Goal: Task Accomplishment & Management: Manage account settings

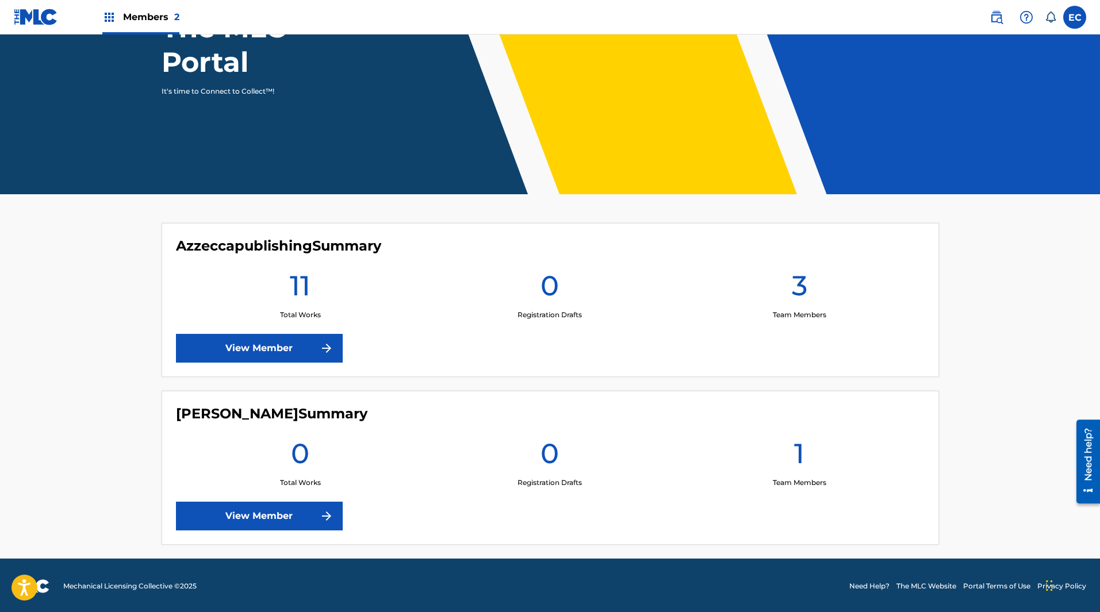
scroll to position [144, 0]
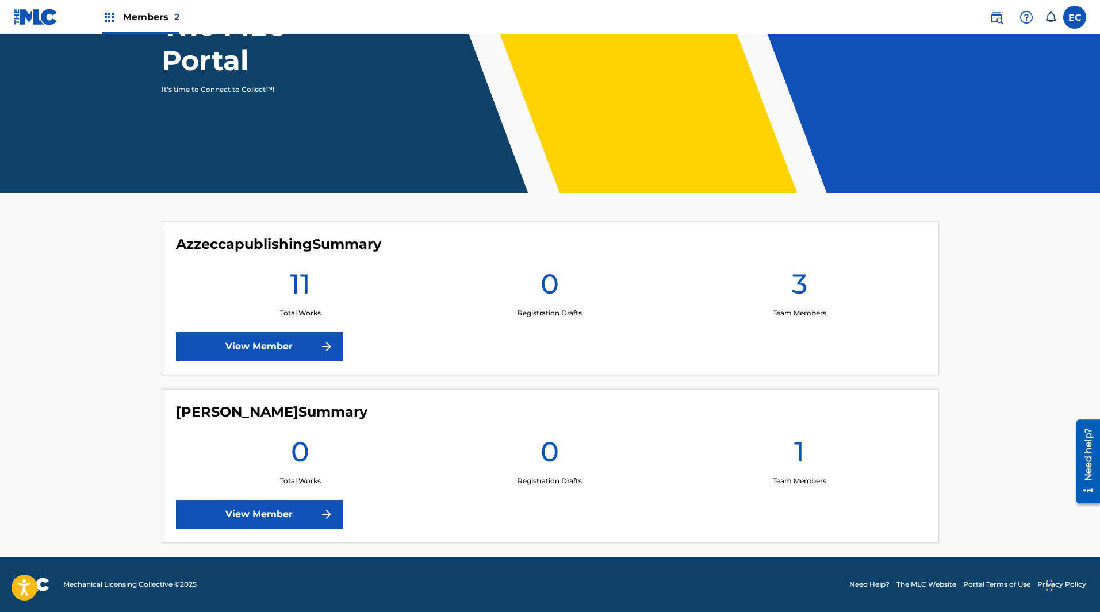
click at [302, 288] on h1 "11" at bounding box center [300, 287] width 21 height 41
click at [284, 349] on link "View Member" at bounding box center [259, 346] width 167 height 29
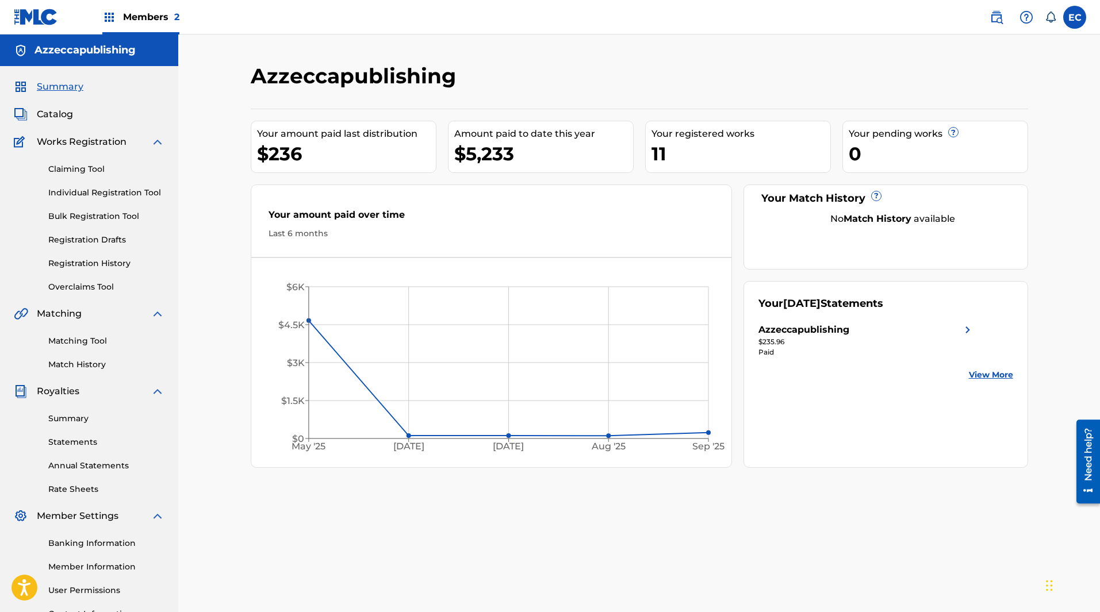
click at [63, 118] on span "Catalog" at bounding box center [55, 115] width 36 height 14
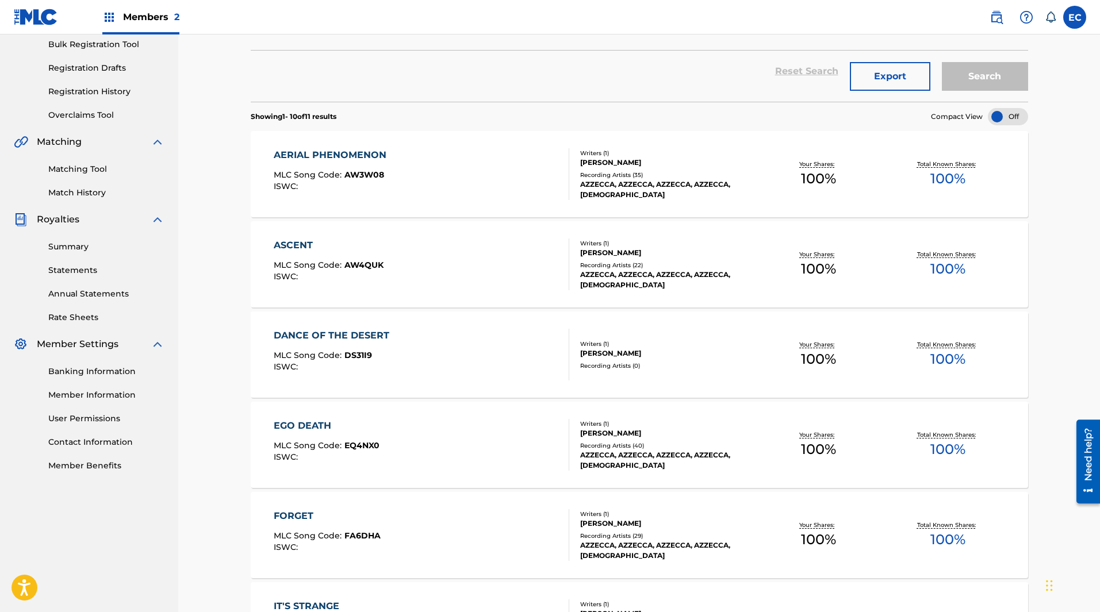
scroll to position [173, 0]
click at [355, 331] on div "DANCE OF THE DESERT" at bounding box center [334, 335] width 121 height 14
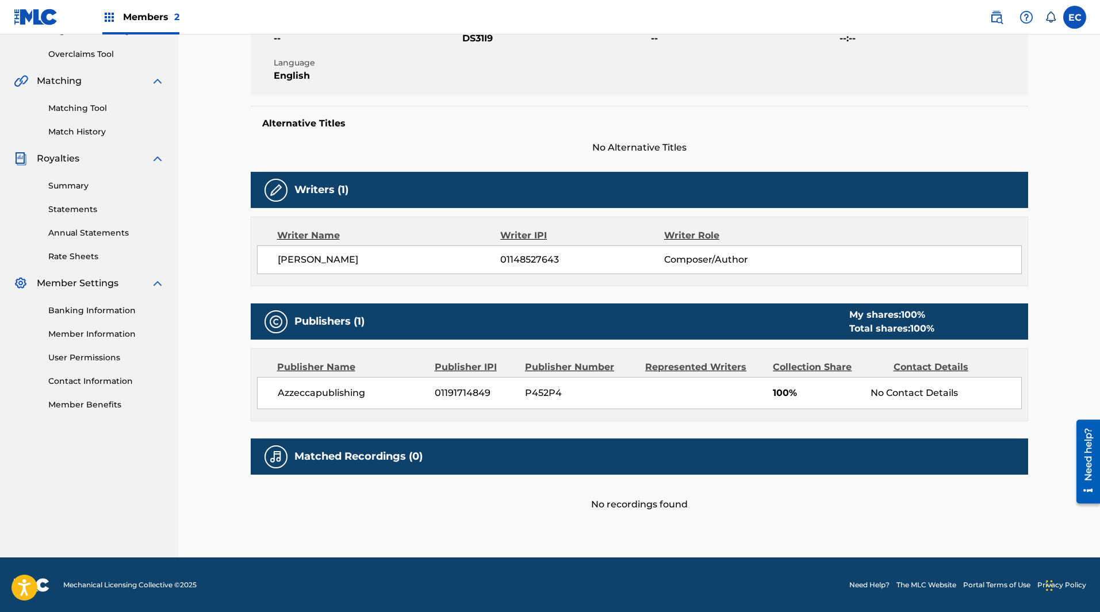
scroll to position [233, 0]
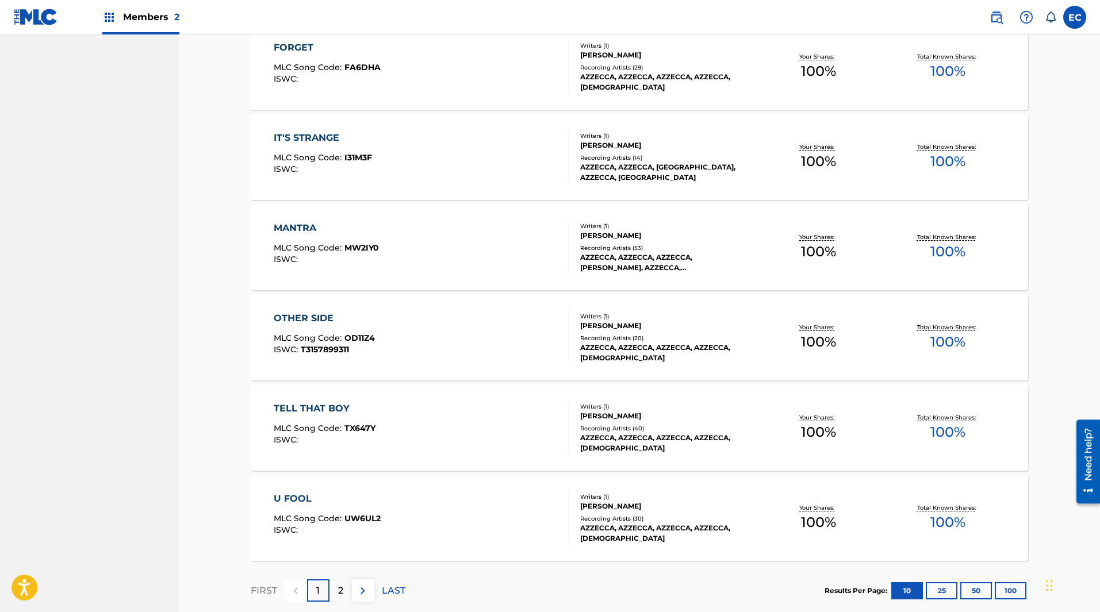
scroll to position [704, 0]
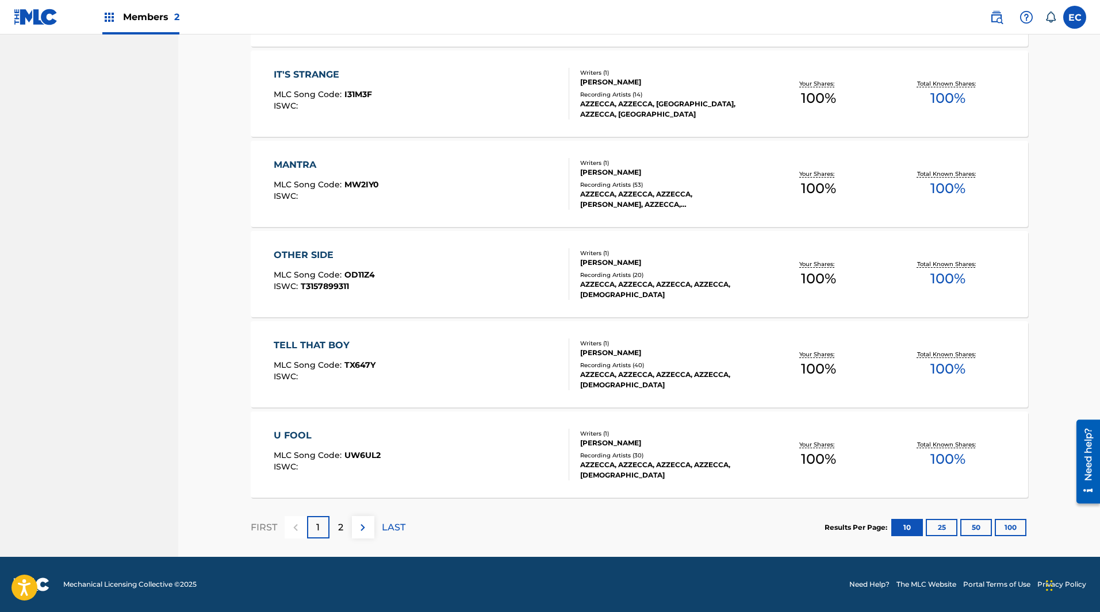
click at [372, 523] on button at bounding box center [363, 527] width 22 height 22
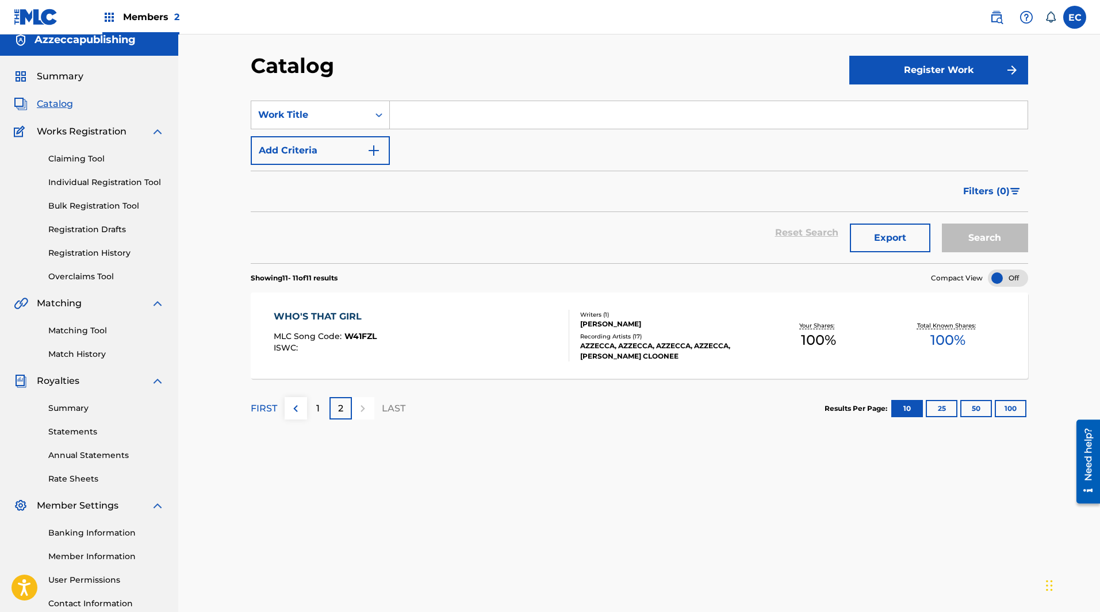
scroll to position [0, 0]
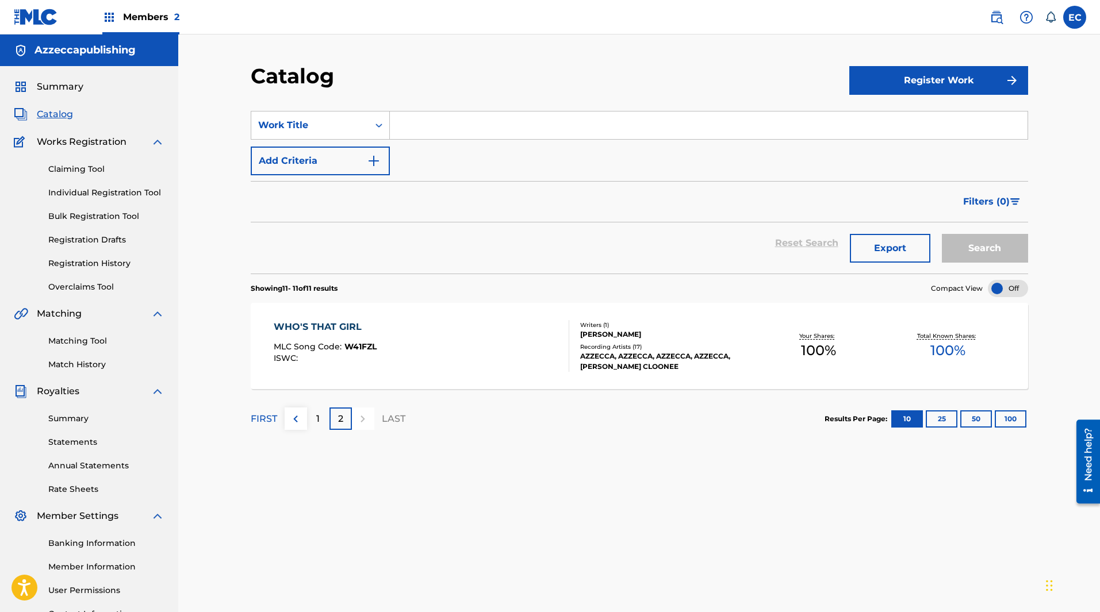
click at [76, 436] on div "Summary Statements Annual Statements Rate Sheets" at bounding box center [89, 447] width 151 height 97
click at [76, 443] on link "Statements" at bounding box center [106, 443] width 116 height 12
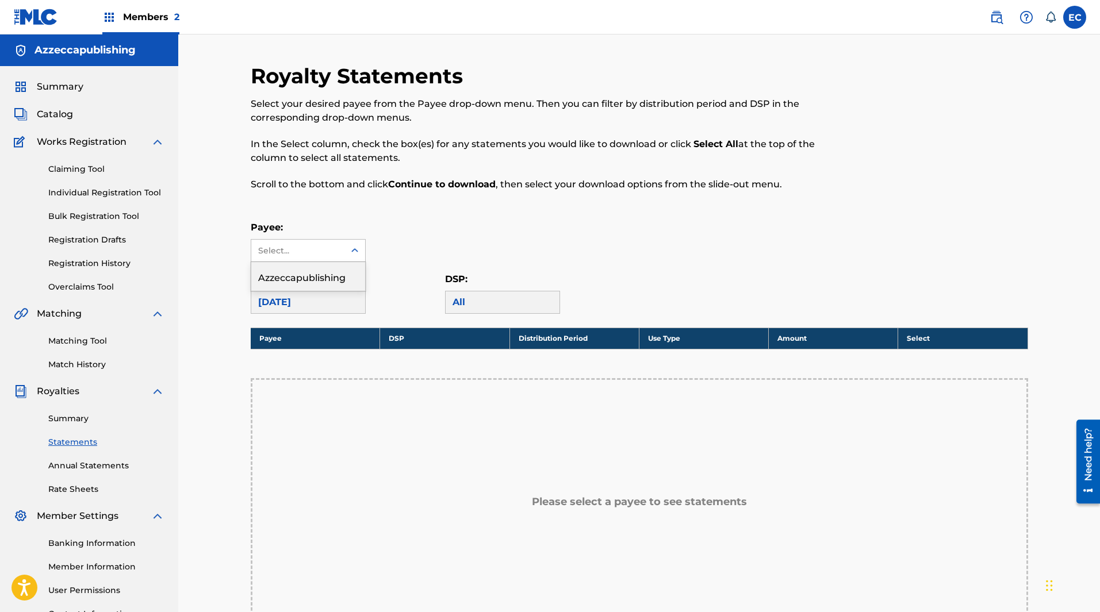
click at [353, 252] on icon at bounding box center [355, 251] width 12 height 12
click at [336, 275] on div "Azzeccapublishing" at bounding box center [308, 276] width 114 height 29
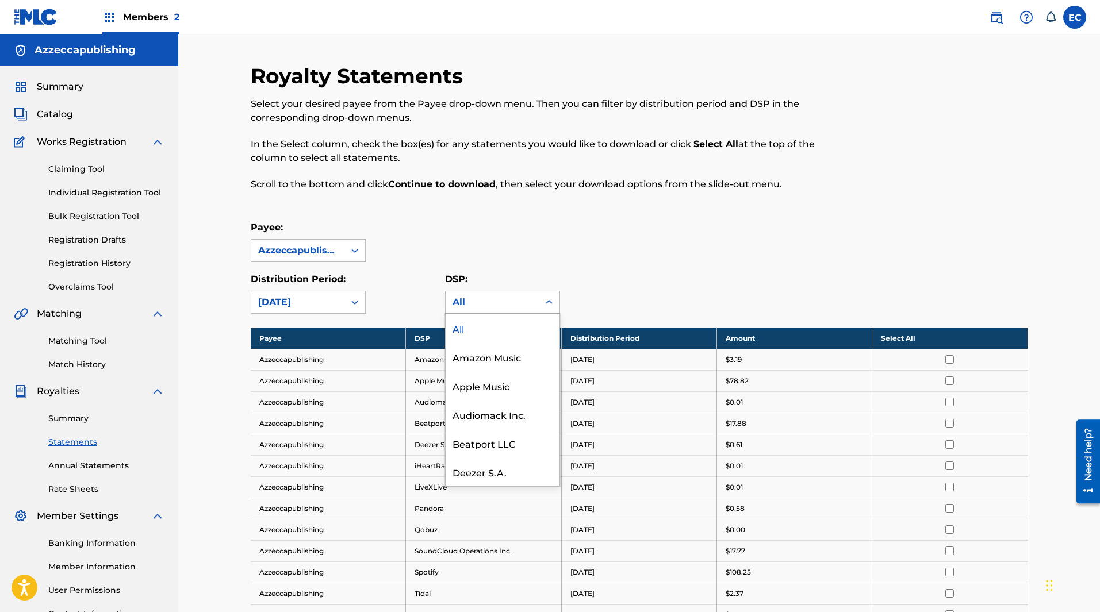
click at [547, 301] on icon at bounding box center [549, 303] width 12 height 12
click at [363, 300] on div at bounding box center [354, 302] width 21 height 21
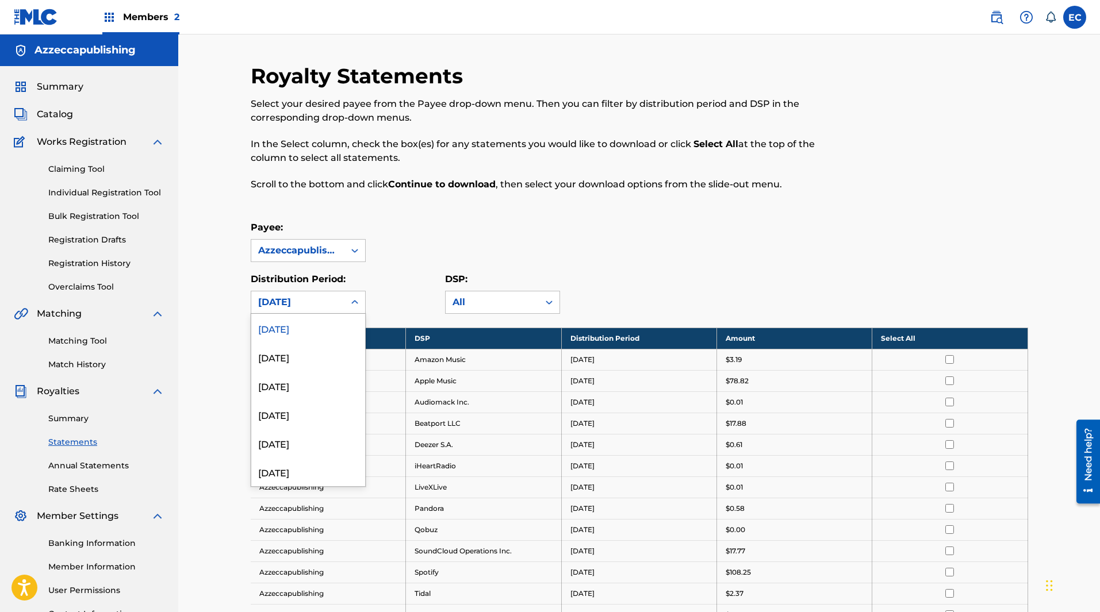
click at [319, 338] on div "September 2025" at bounding box center [308, 328] width 114 height 29
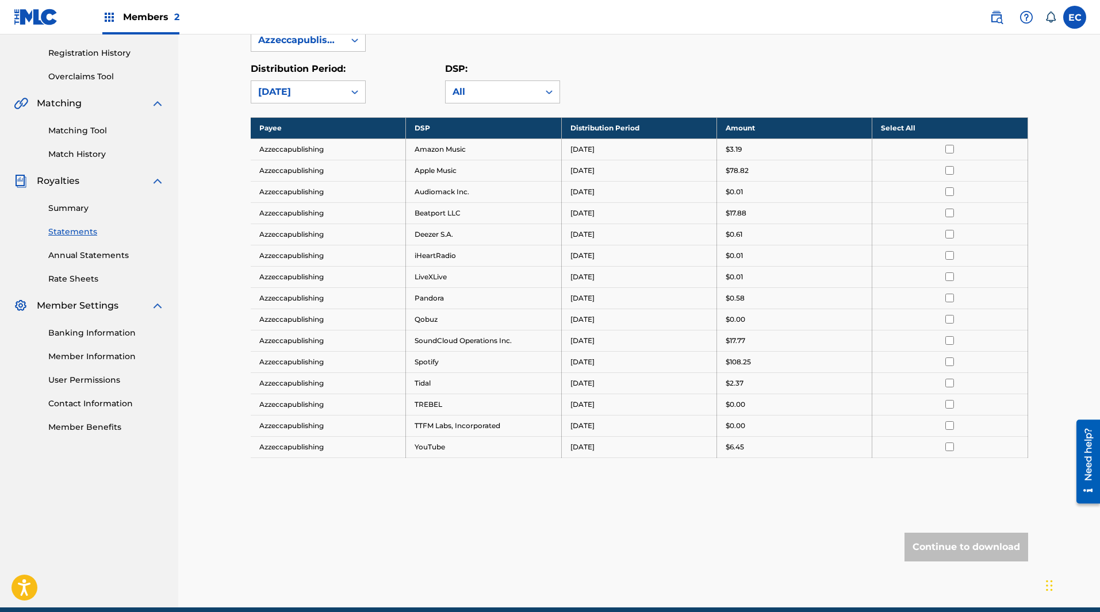
scroll to position [261, 0]
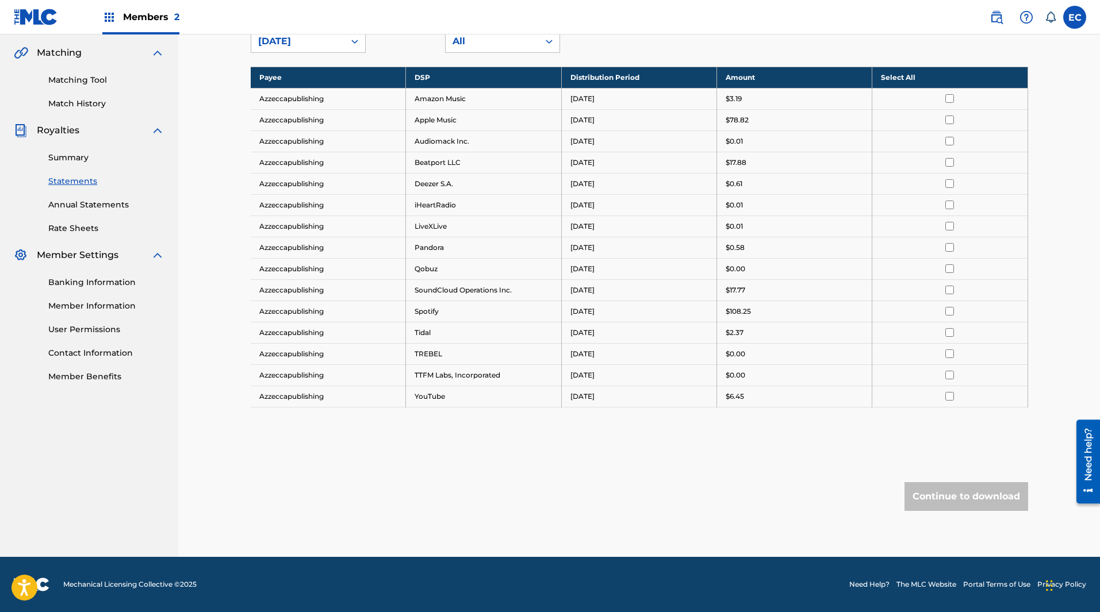
click at [954, 106] on td at bounding box center [949, 98] width 155 height 21
click at [953, 98] on input "checkbox" at bounding box center [949, 98] width 9 height 9
click at [947, 120] on input "checkbox" at bounding box center [949, 120] width 9 height 9
click at [947, 143] on input "checkbox" at bounding box center [949, 141] width 9 height 9
click at [952, 163] on input "checkbox" at bounding box center [949, 162] width 9 height 9
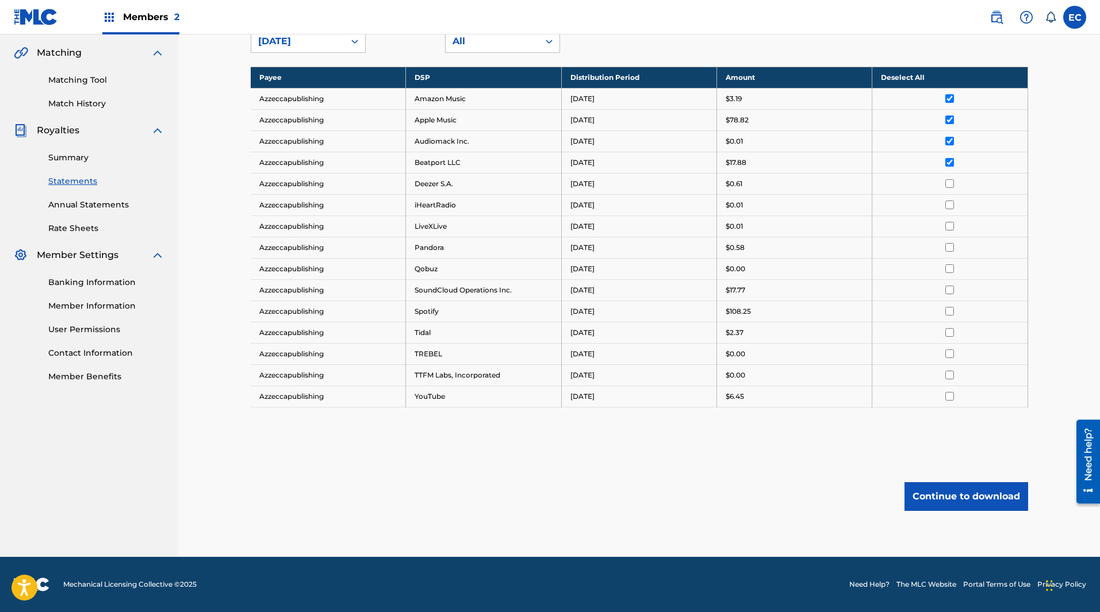
click at [952, 183] on input "checkbox" at bounding box center [949, 183] width 9 height 9
drag, startPoint x: 950, startPoint y: 213, endPoint x: 950, endPoint y: 231, distance: 17.8
click at [950, 214] on td at bounding box center [949, 204] width 155 height 21
click at [951, 203] on input "checkbox" at bounding box center [949, 205] width 9 height 9
click at [952, 221] on td at bounding box center [949, 226] width 155 height 21
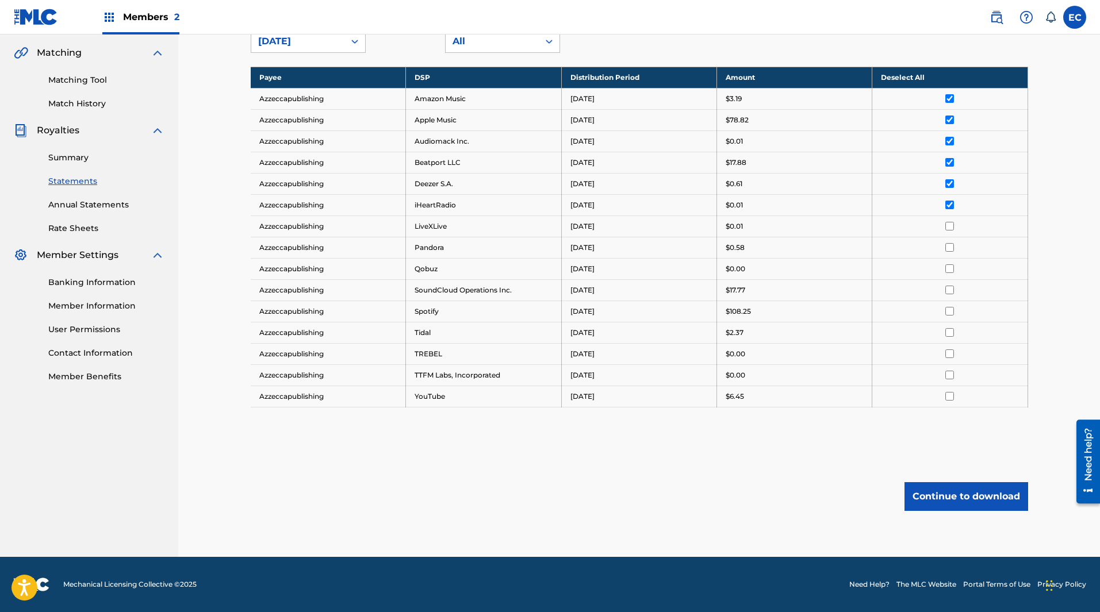
click at [952, 232] on td at bounding box center [949, 226] width 155 height 21
click at [950, 231] on td at bounding box center [949, 226] width 155 height 21
click at [950, 227] on input "checkbox" at bounding box center [949, 226] width 9 height 9
click at [951, 245] on input "checkbox" at bounding box center [949, 247] width 9 height 9
click at [951, 269] on input "checkbox" at bounding box center [949, 269] width 9 height 9
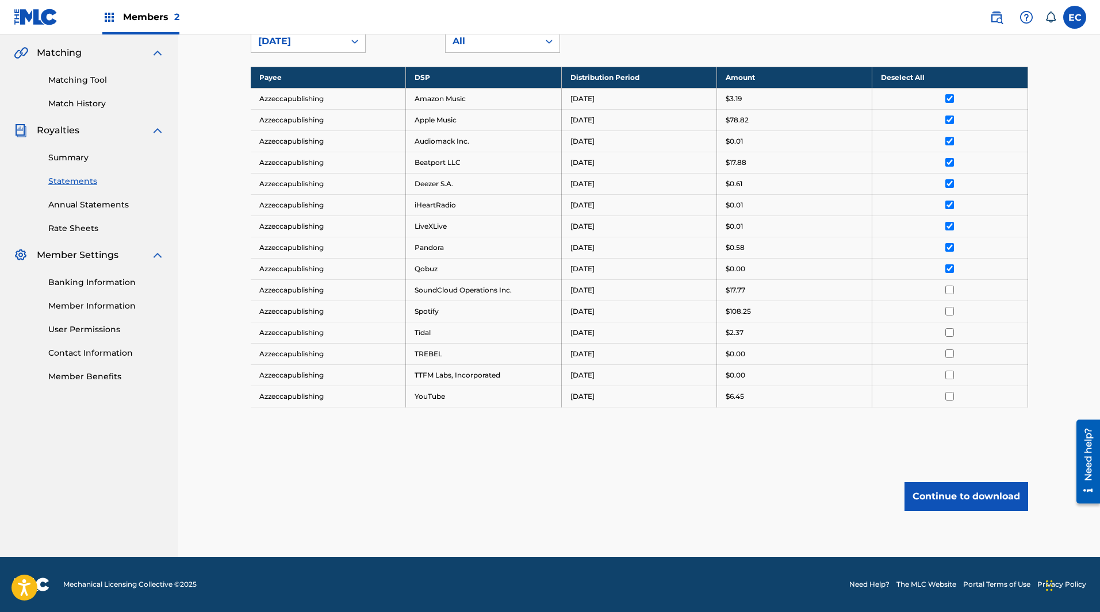
click at [951, 296] on td at bounding box center [949, 290] width 155 height 21
click at [951, 292] on input "checkbox" at bounding box center [949, 290] width 9 height 9
click at [951, 314] on input "checkbox" at bounding box center [949, 311] width 9 height 9
click at [951, 336] on input "checkbox" at bounding box center [949, 332] width 9 height 9
click at [951, 347] on td at bounding box center [949, 353] width 155 height 21
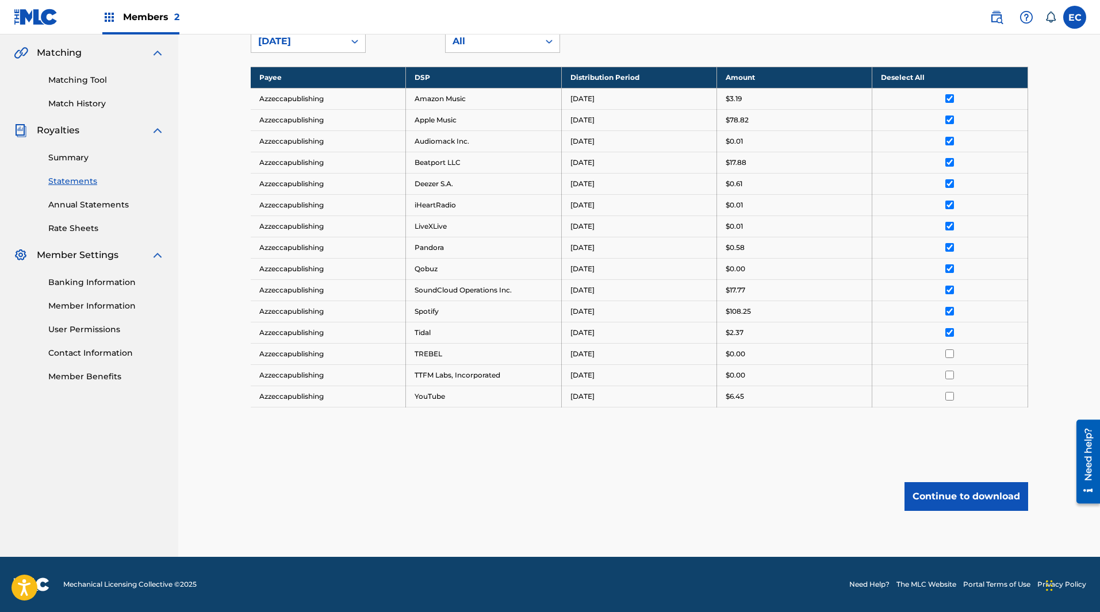
click at [948, 357] on input "checkbox" at bounding box center [949, 354] width 9 height 9
click at [948, 372] on input "checkbox" at bounding box center [949, 375] width 9 height 9
click at [954, 399] on input "checkbox" at bounding box center [949, 396] width 9 height 9
click at [965, 493] on button "Continue to download" at bounding box center [967, 497] width 124 height 29
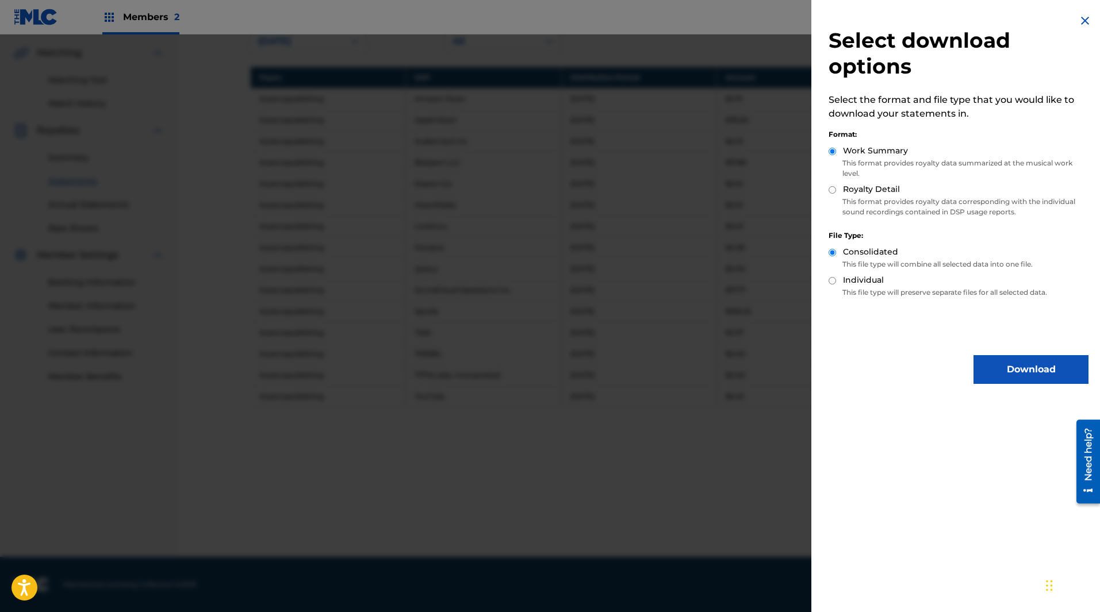
drag, startPoint x: 1058, startPoint y: 216, endPoint x: 1037, endPoint y: 213, distance: 21.0
click at [1037, 213] on p "This format provides royalty data corresponding with the individual sound recor…" at bounding box center [959, 207] width 260 height 21
click at [1042, 358] on button "Download" at bounding box center [1031, 369] width 115 height 29
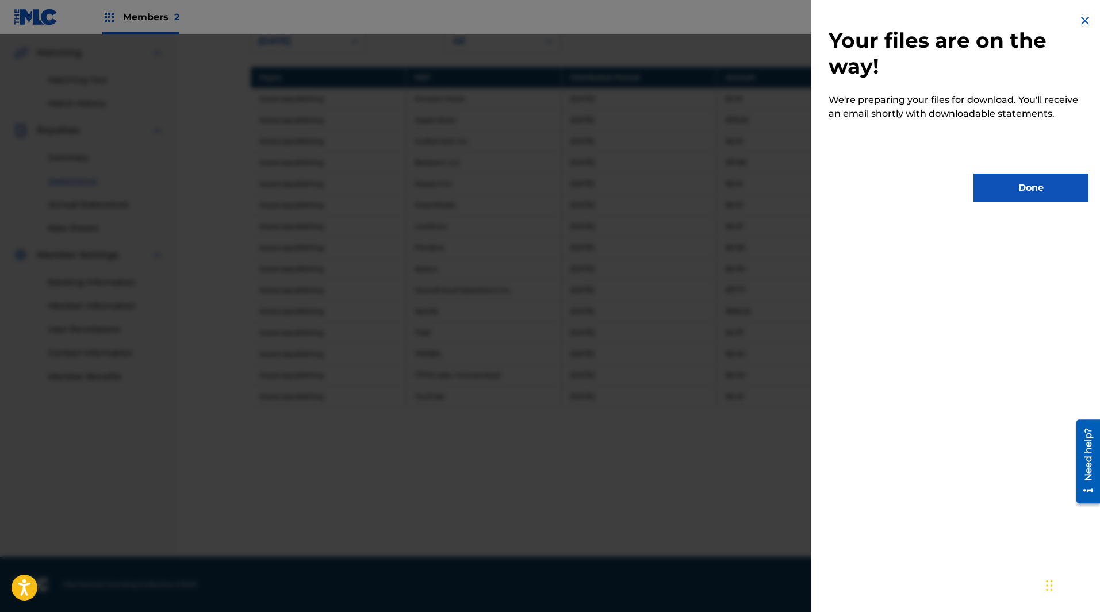
click at [1004, 187] on button "Done" at bounding box center [1031, 188] width 115 height 29
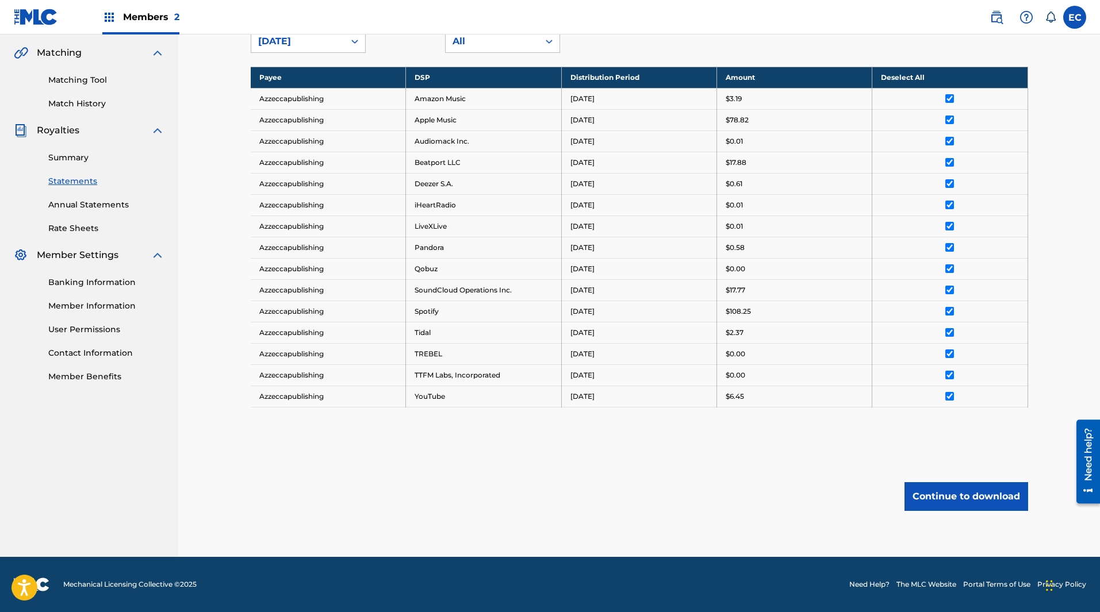
click at [948, 499] on button "Continue to download" at bounding box center [967, 497] width 124 height 29
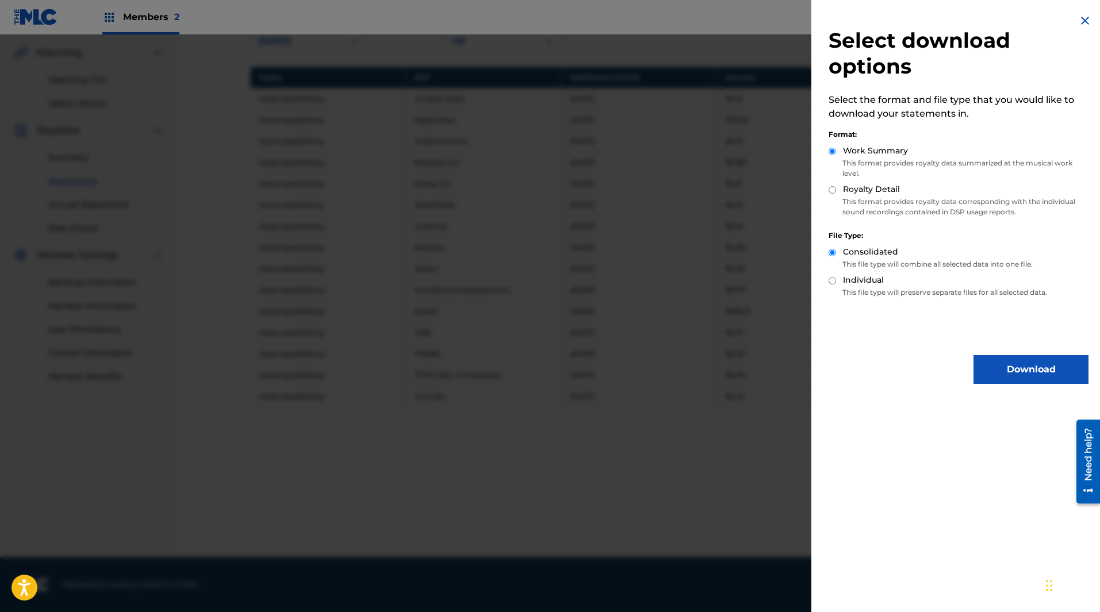
click at [855, 208] on p "This format provides royalty data corresponding with the individual sound recor…" at bounding box center [959, 207] width 260 height 21
click at [853, 187] on label "Royalty Detail" at bounding box center [871, 189] width 57 height 12
click at [836, 187] on input "Royalty Detail" at bounding box center [832, 189] width 7 height 7
radio input "true"
click at [837, 187] on div "Royalty Detail" at bounding box center [959, 189] width 260 height 13
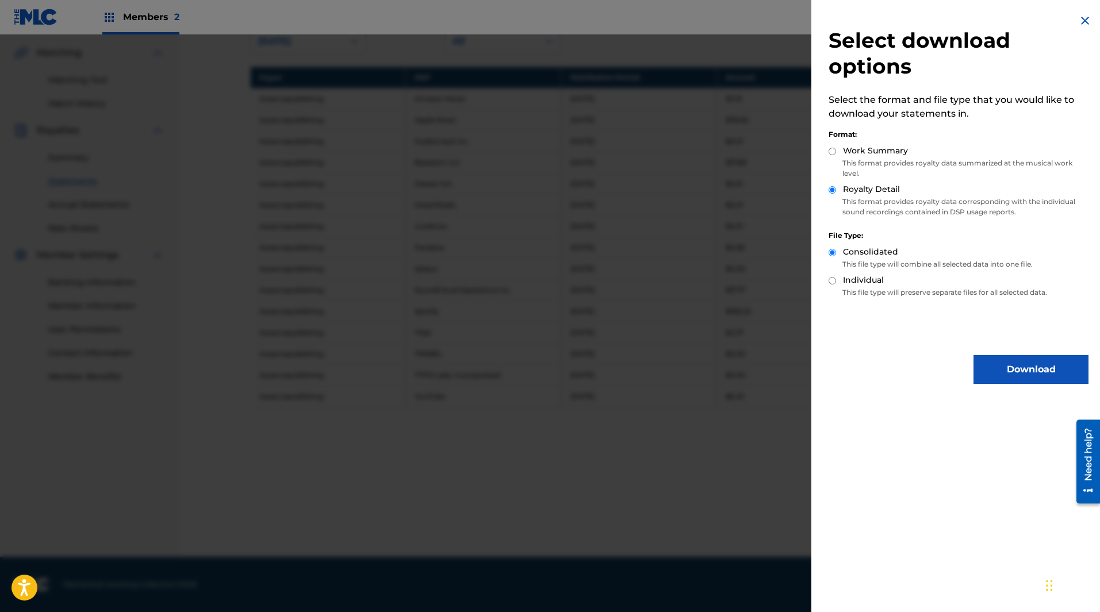
click at [1001, 362] on button "Download" at bounding box center [1031, 369] width 115 height 29
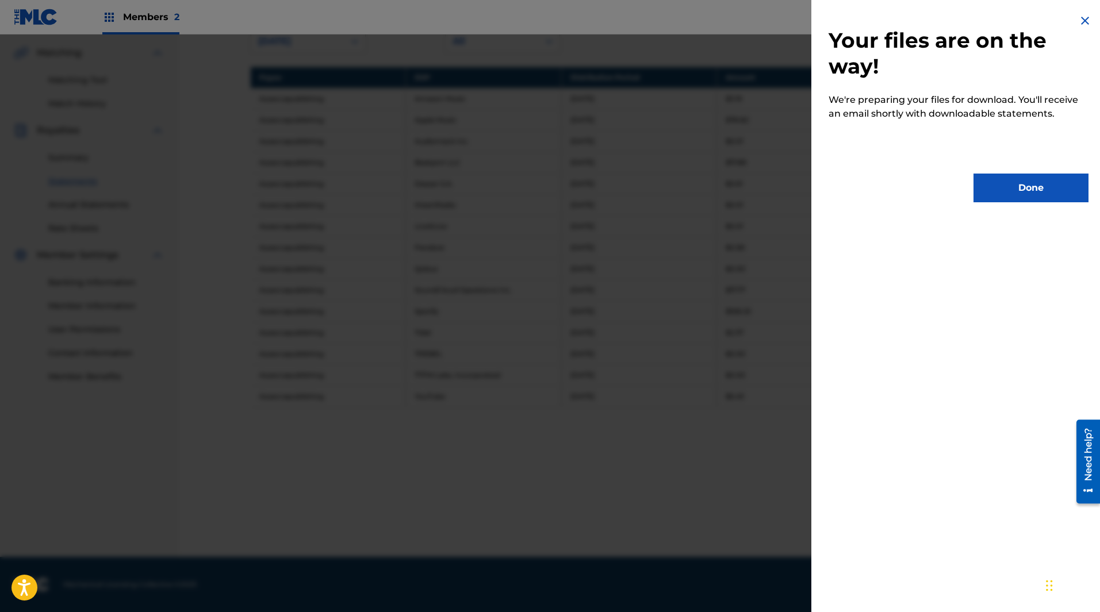
click at [1019, 190] on button "Done" at bounding box center [1031, 188] width 115 height 29
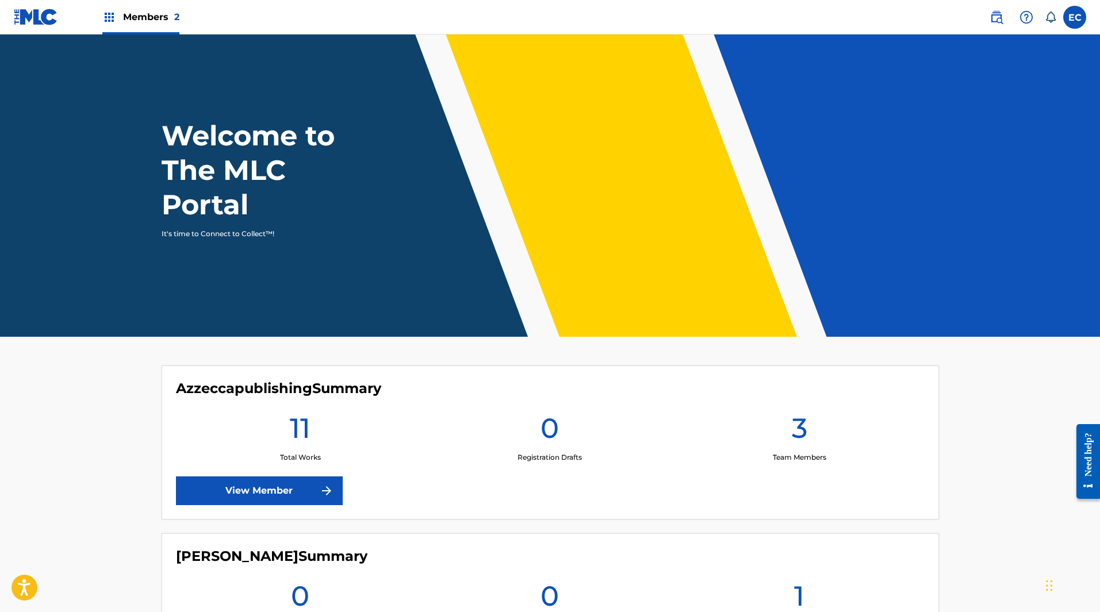
click at [289, 488] on link "View Member" at bounding box center [259, 491] width 167 height 29
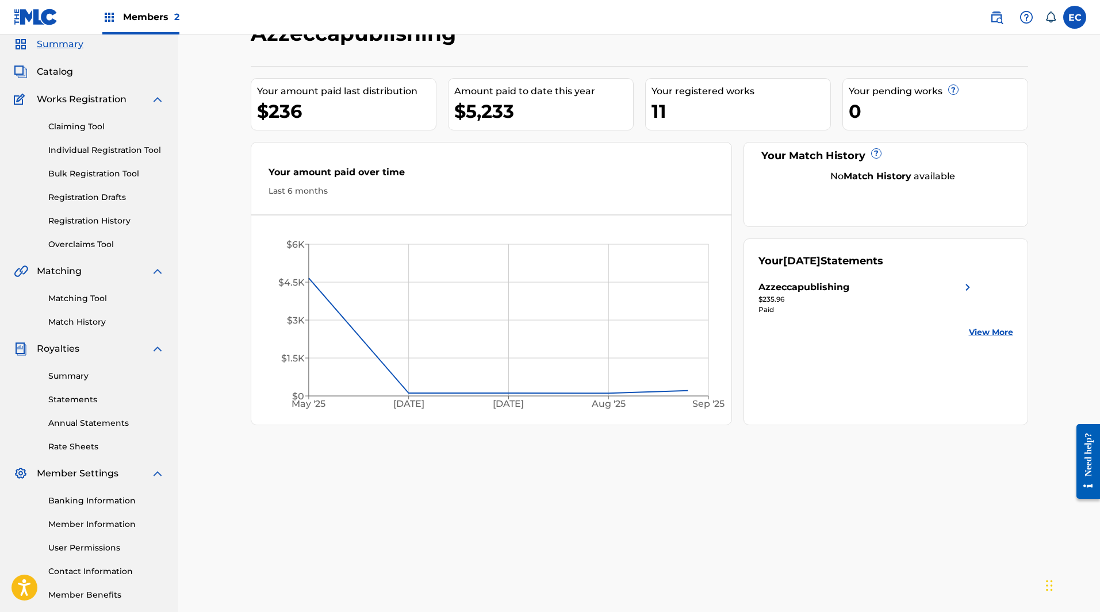
scroll to position [101, 0]
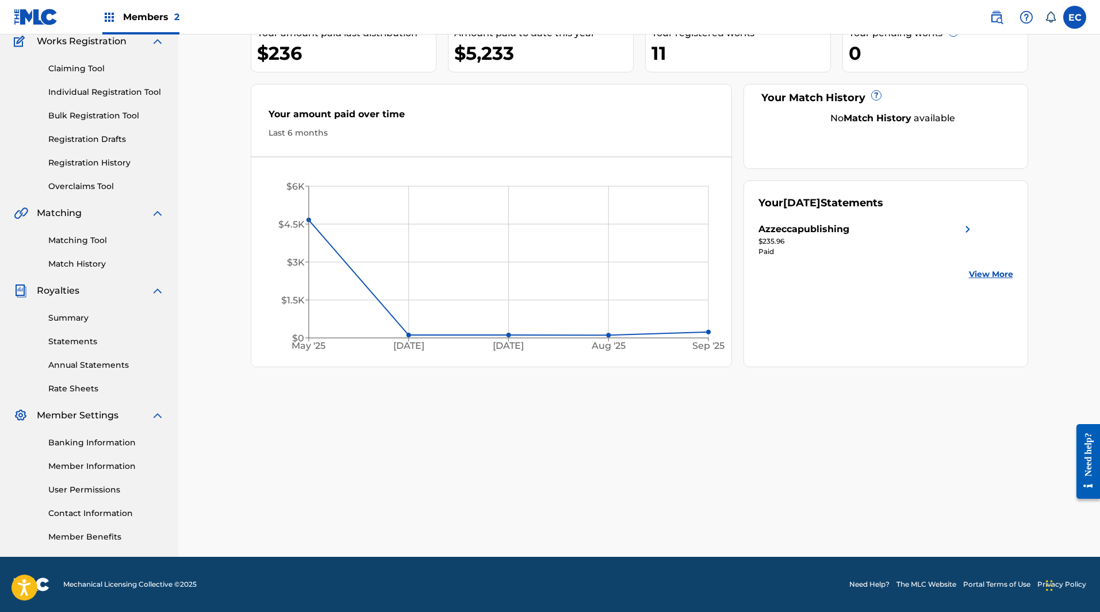
click at [101, 516] on link "Contact Information" at bounding box center [106, 514] width 116 height 12
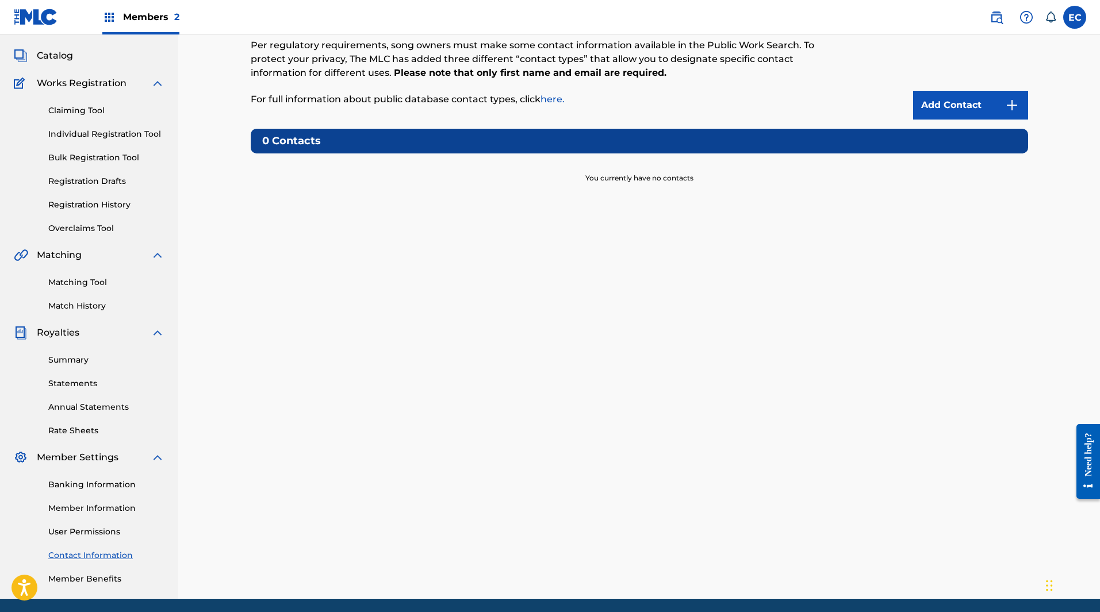
scroll to position [101, 0]
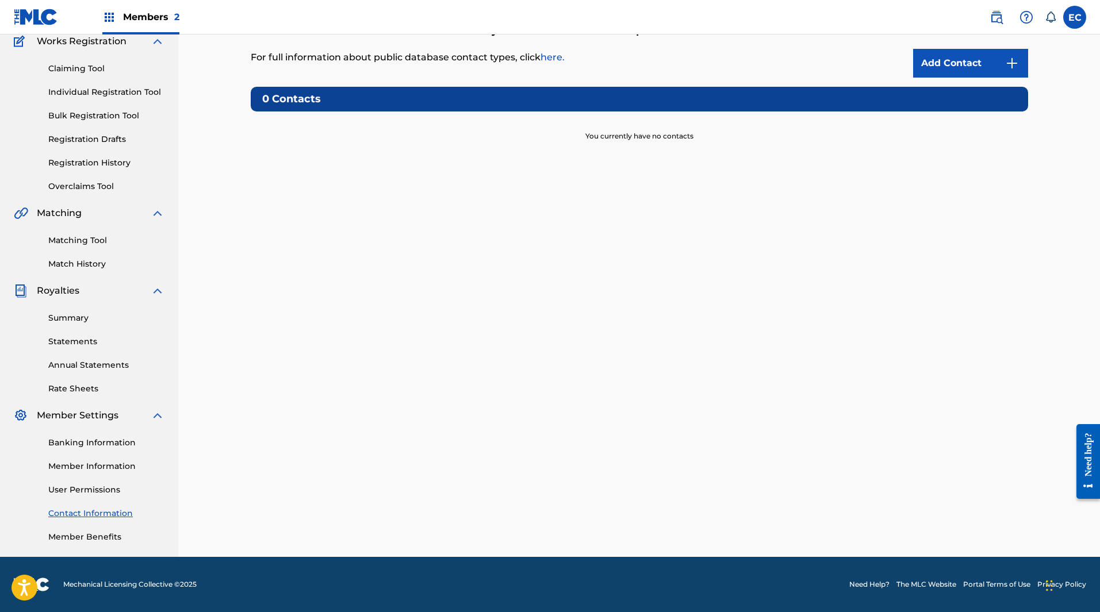
click at [105, 466] on link "Member Information" at bounding box center [106, 467] width 116 height 12
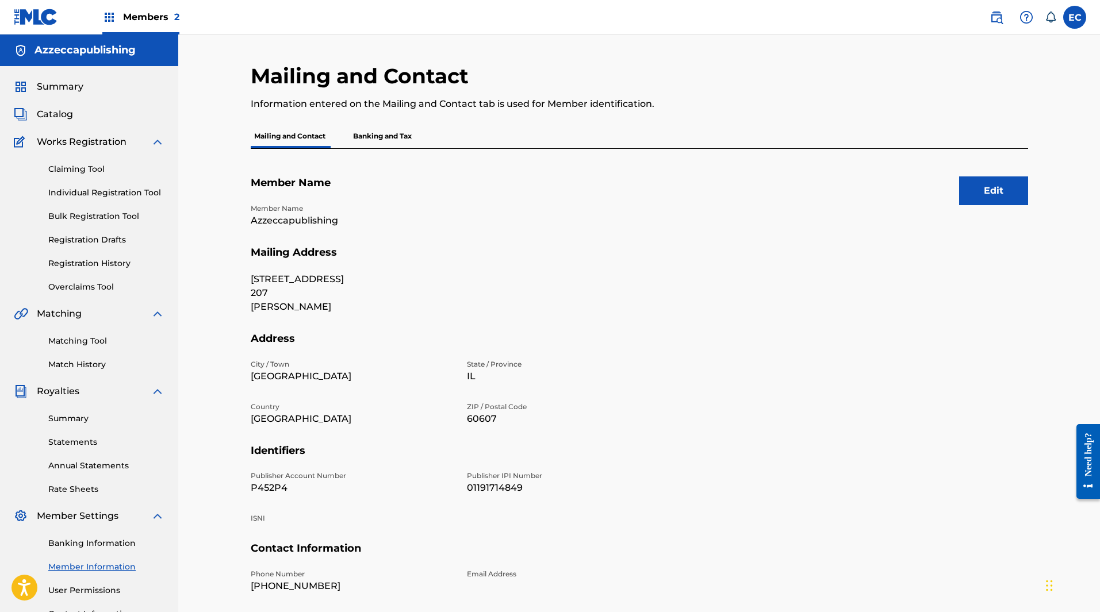
click at [407, 139] on p "Banking and Tax" at bounding box center [383, 136] width 66 height 24
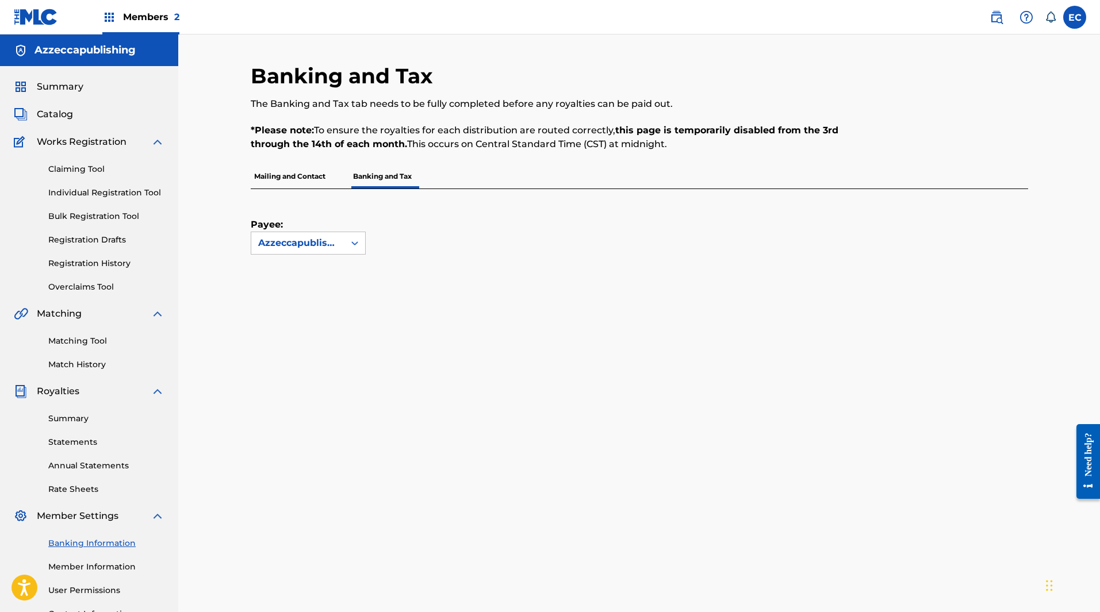
click at [304, 175] on p "Mailing and Contact" at bounding box center [290, 176] width 78 height 24
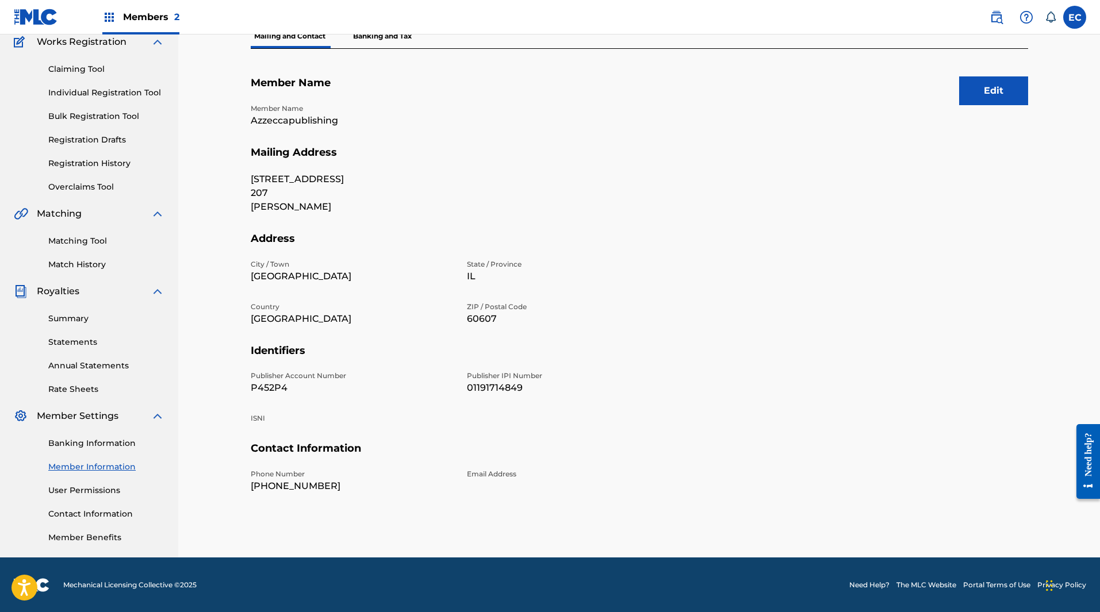
scroll to position [101, 0]
click at [1005, 78] on button "Edit" at bounding box center [993, 90] width 69 height 29
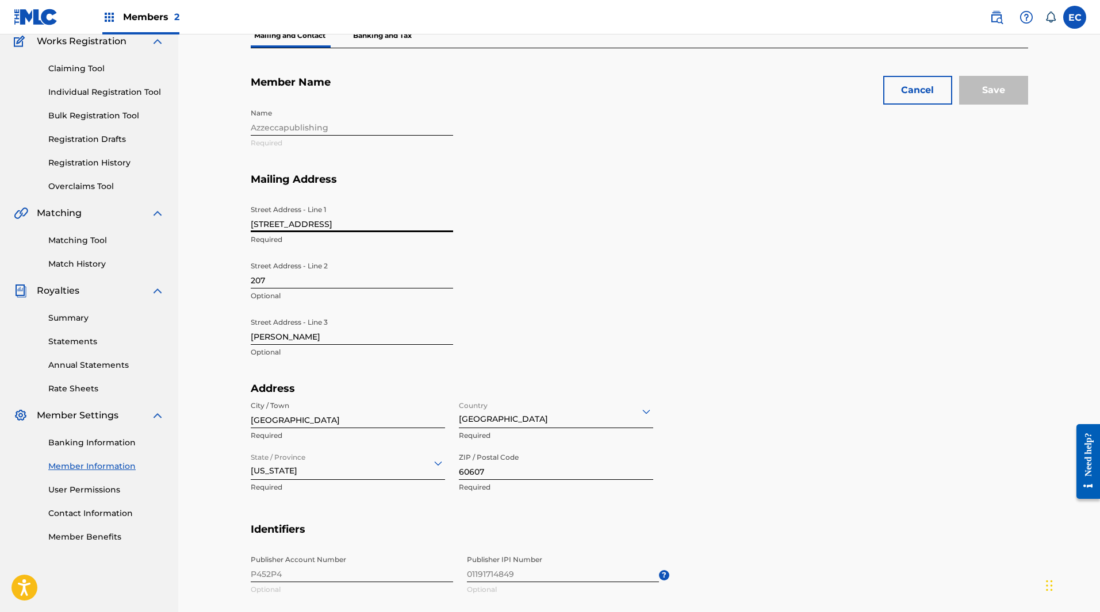
drag, startPoint x: 395, startPoint y: 228, endPoint x: 357, endPoint y: 224, distance: 38.1
click at [360, 227] on input "400 S Green St" at bounding box center [352, 216] width 202 height 33
drag, startPoint x: 326, startPoint y: 224, endPoint x: 197, endPoint y: 222, distance: 129.4
click at [197, 222] on div "Mailing and Contact Information entered on the Mailing and Contact tab is used …" at bounding box center [639, 374] width 922 height 881
type input "433 N. Camden Drive"
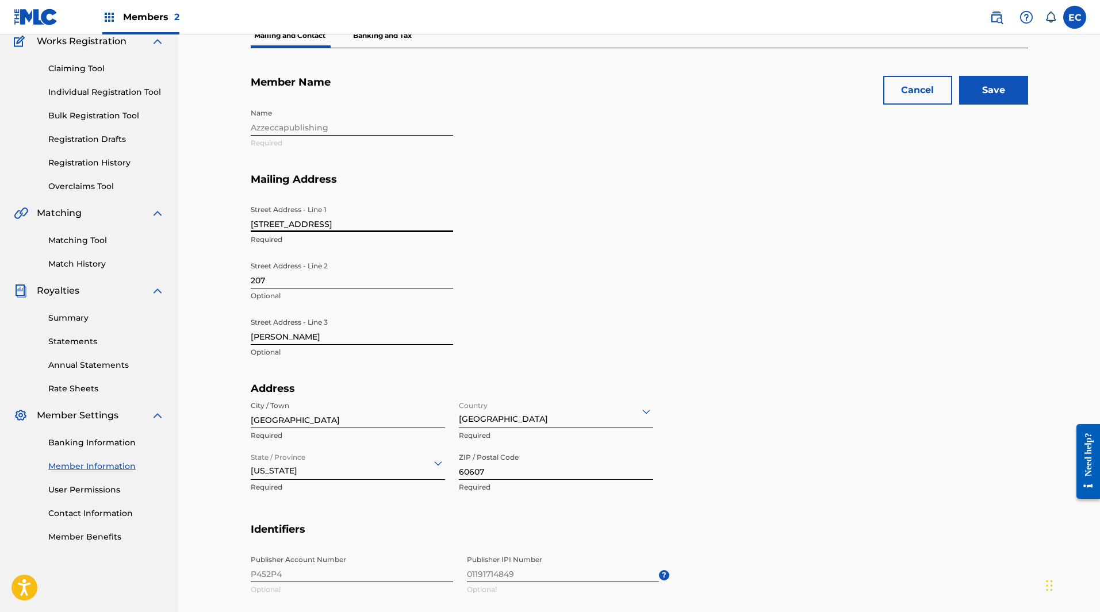
type input "United States"
type input "CA"
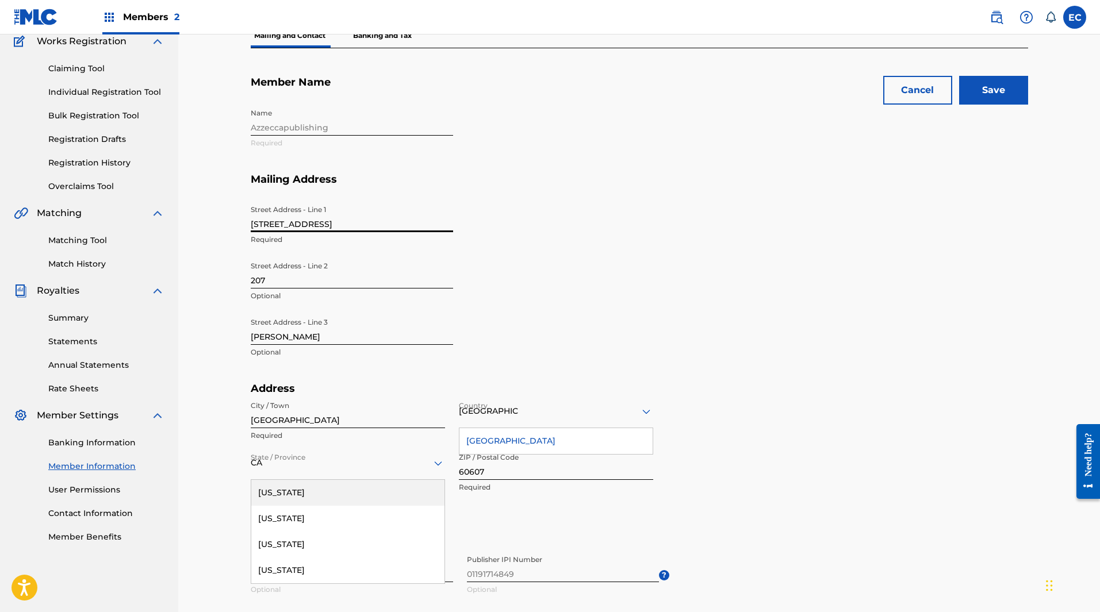
click at [316, 278] on input "207" at bounding box center [352, 272] width 202 height 33
type input "Suite 730"
click at [297, 335] on input "Alexandria Decastris" at bounding box center [352, 328] width 202 height 33
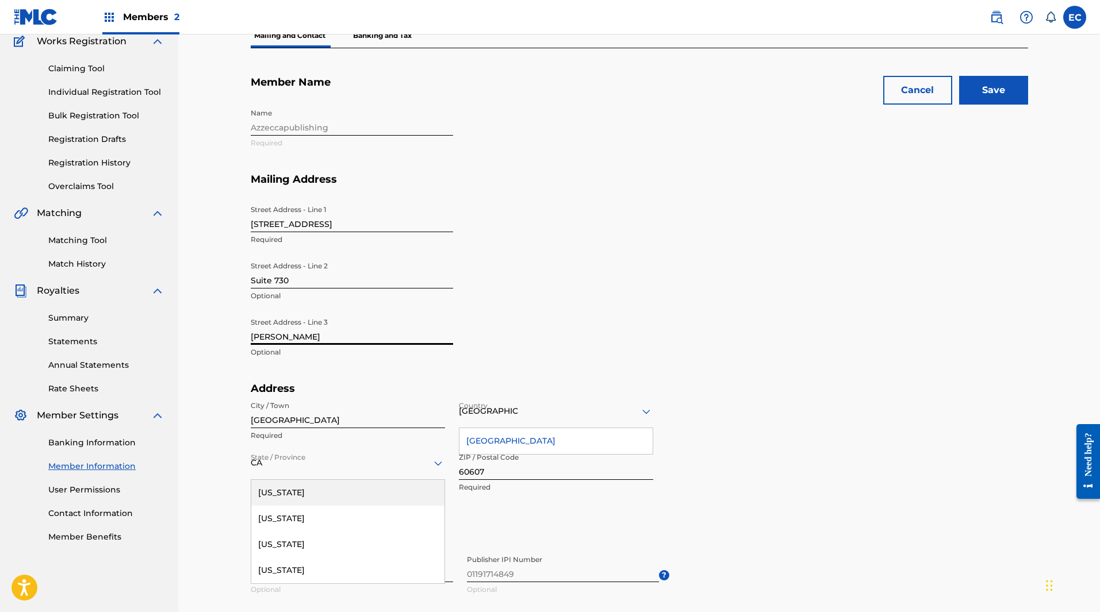
click at [349, 336] on input "Alexandria Decastris" at bounding box center [352, 328] width 202 height 33
drag, startPoint x: 347, startPoint y: 336, endPoint x: 223, endPoint y: 324, distance: 124.8
click at [223, 324] on div "Mailing and Contact Information entered on the Mailing and Contact tab is used …" at bounding box center [639, 374] width 922 height 881
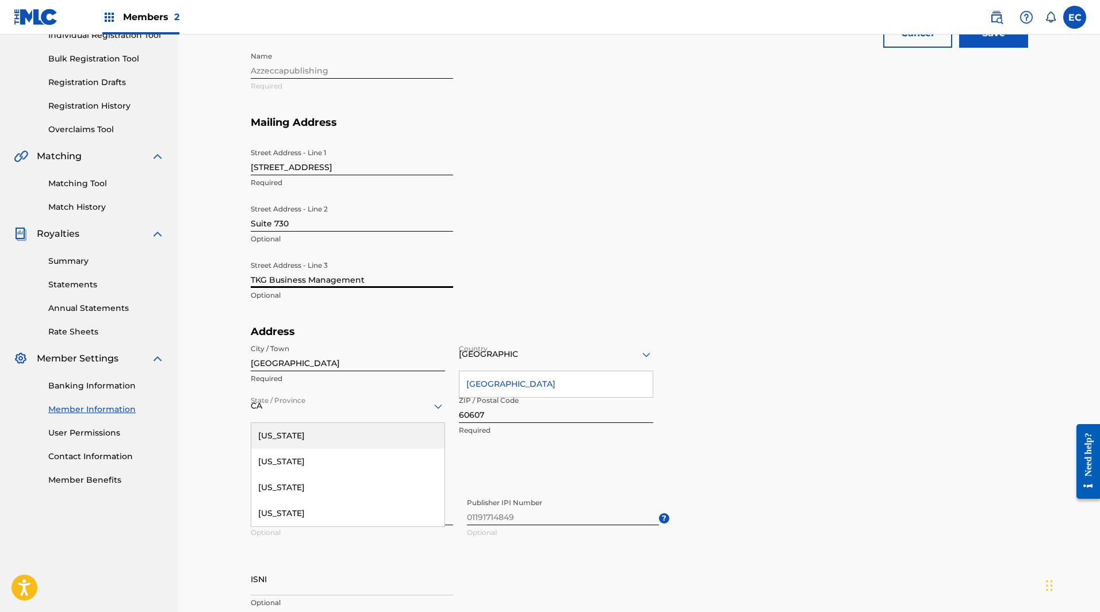
scroll to position [273, 0]
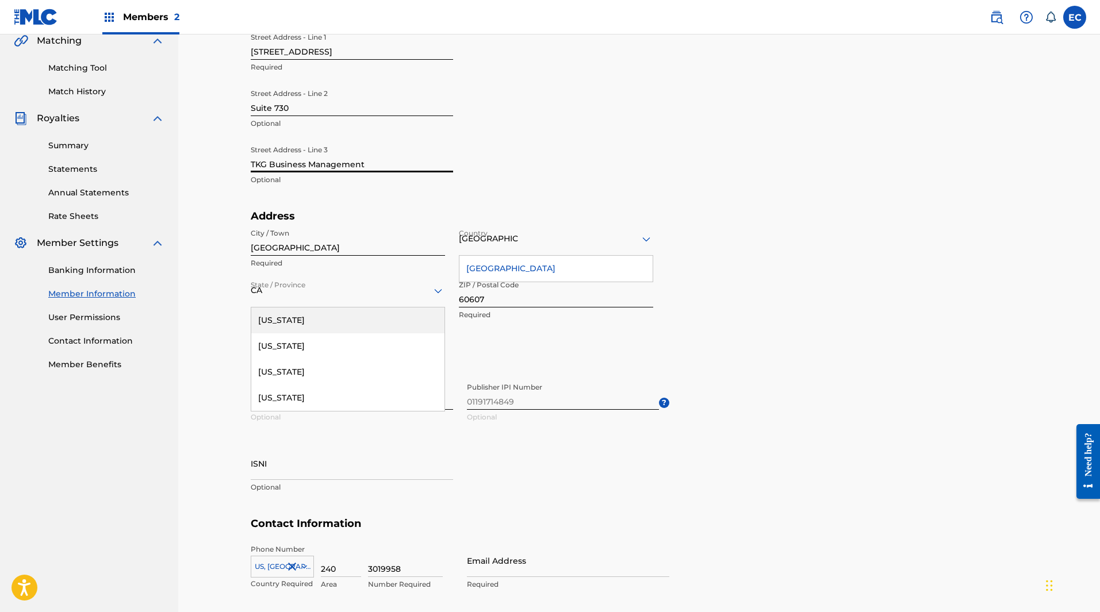
type input "TKG Business Management"
click at [342, 247] on input "Chicago" at bounding box center [348, 239] width 194 height 33
type input "Beverly Hills"
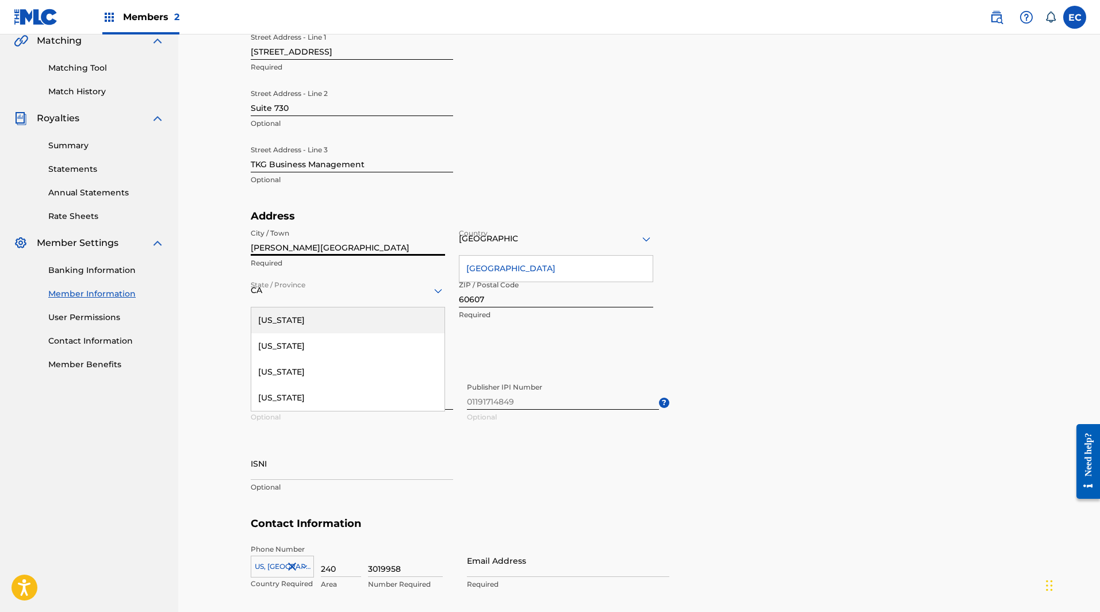
click at [312, 287] on div "CA" at bounding box center [348, 291] width 194 height 14
click at [520, 295] on input "60607" at bounding box center [556, 291] width 194 height 33
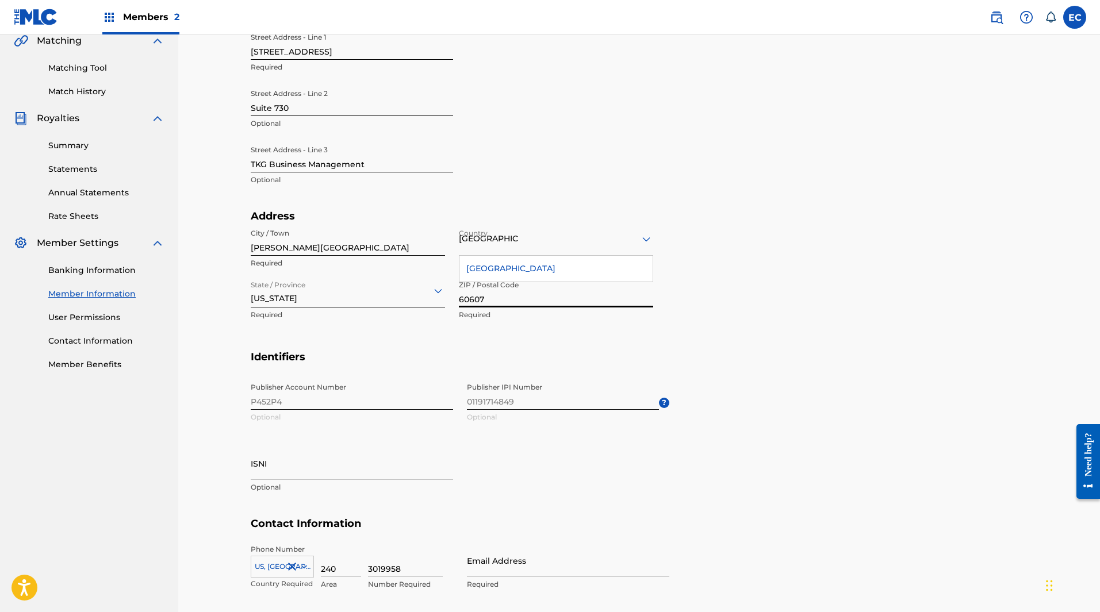
click at [521, 295] on input "60607" at bounding box center [556, 291] width 194 height 33
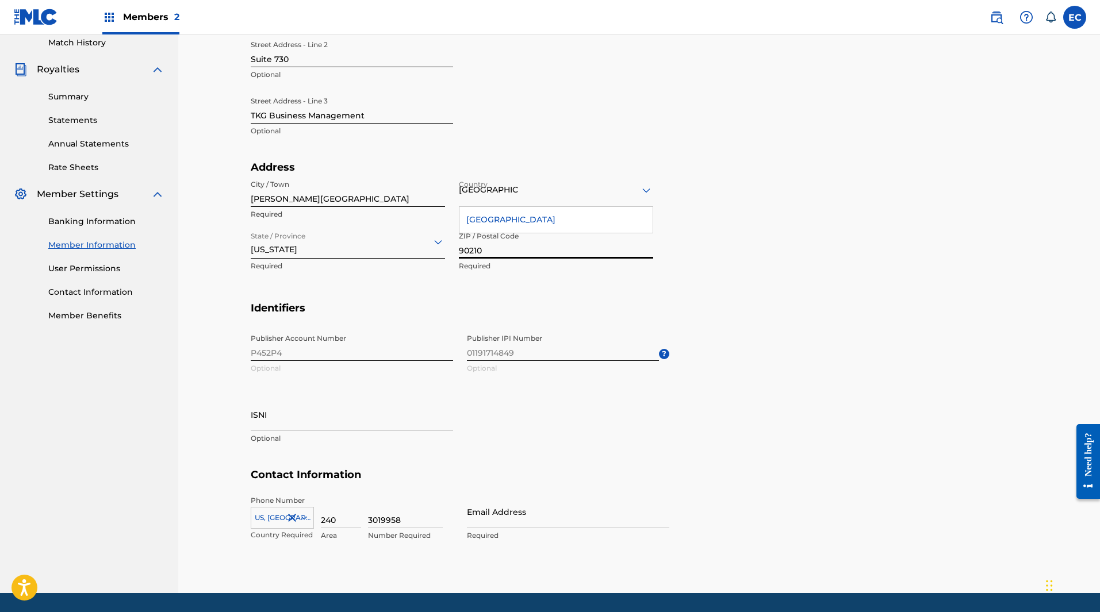
scroll to position [358, 0]
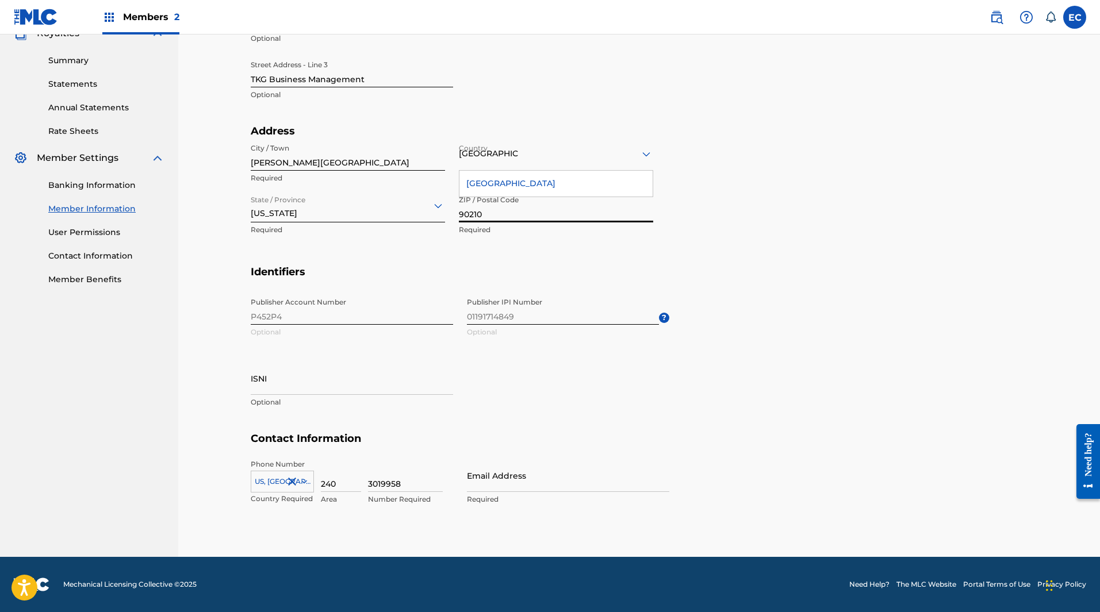
type input "90210"
click at [341, 478] on input "240" at bounding box center [341, 476] width 40 height 33
click at [339, 479] on input "240" at bounding box center [341, 476] width 40 height 33
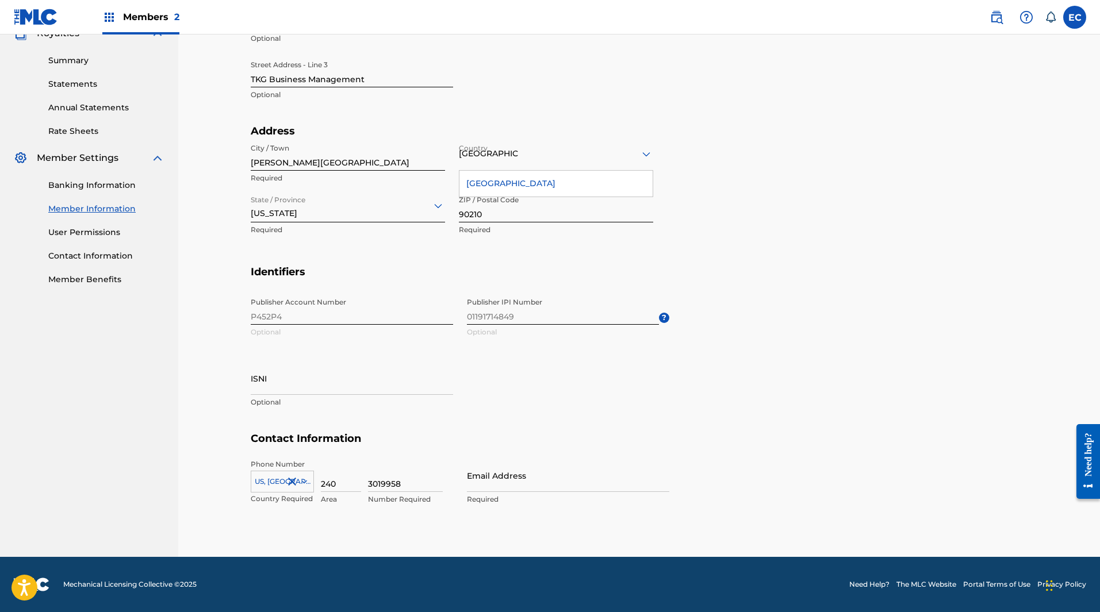
click at [339, 479] on input "240" at bounding box center [341, 476] width 40 height 33
type input "310"
click at [391, 481] on input "3019958" at bounding box center [405, 476] width 75 height 33
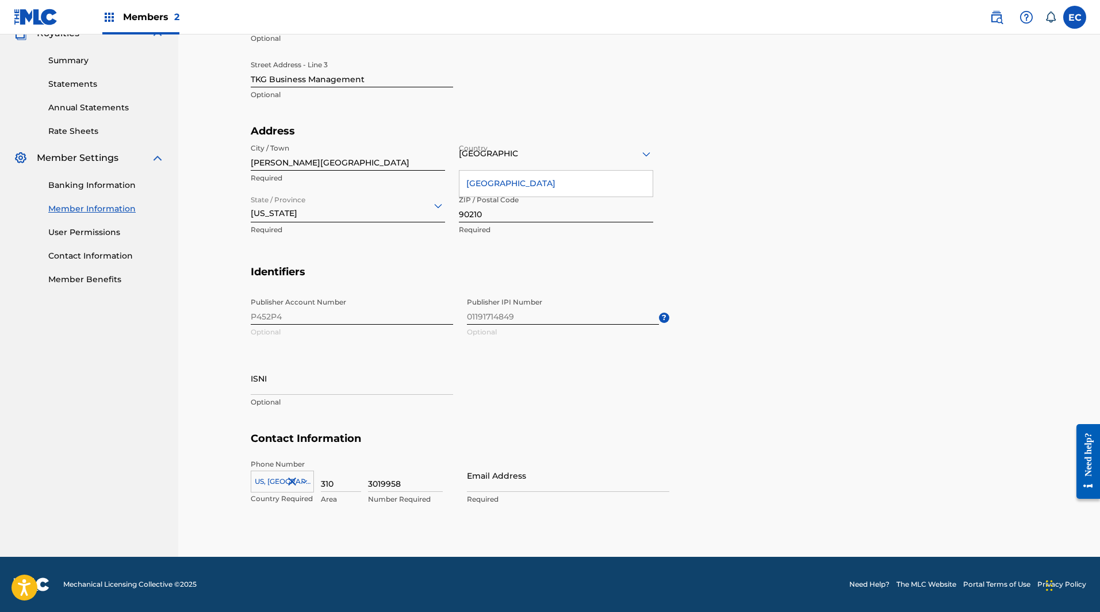
click at [391, 481] on input "3019958" at bounding box center [405, 476] width 75 height 33
click at [399, 483] on input "7770219" at bounding box center [405, 476] width 75 height 33
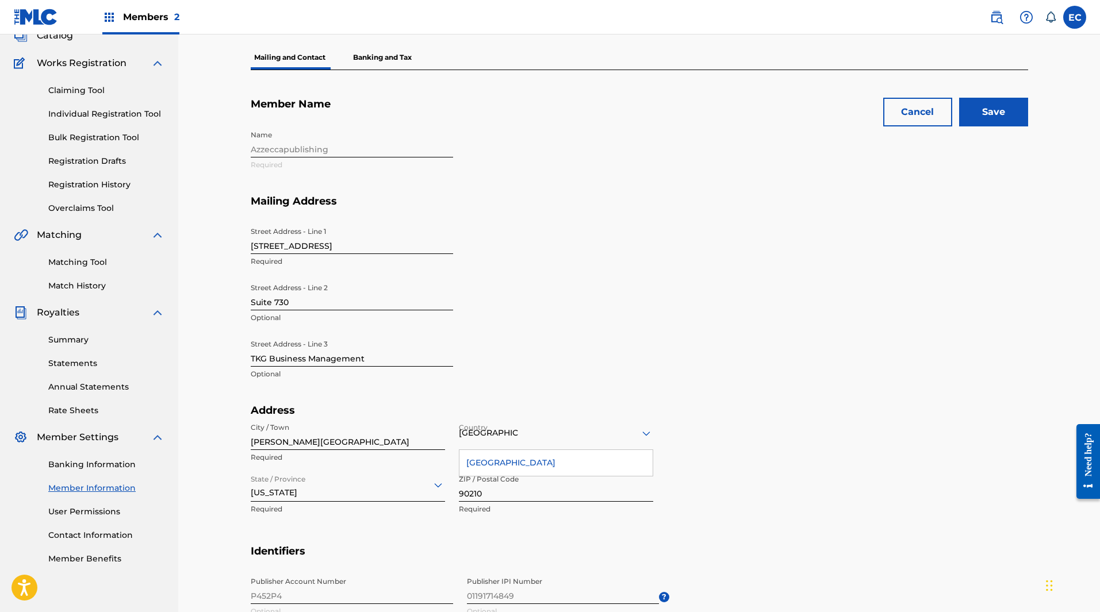
scroll to position [0, 0]
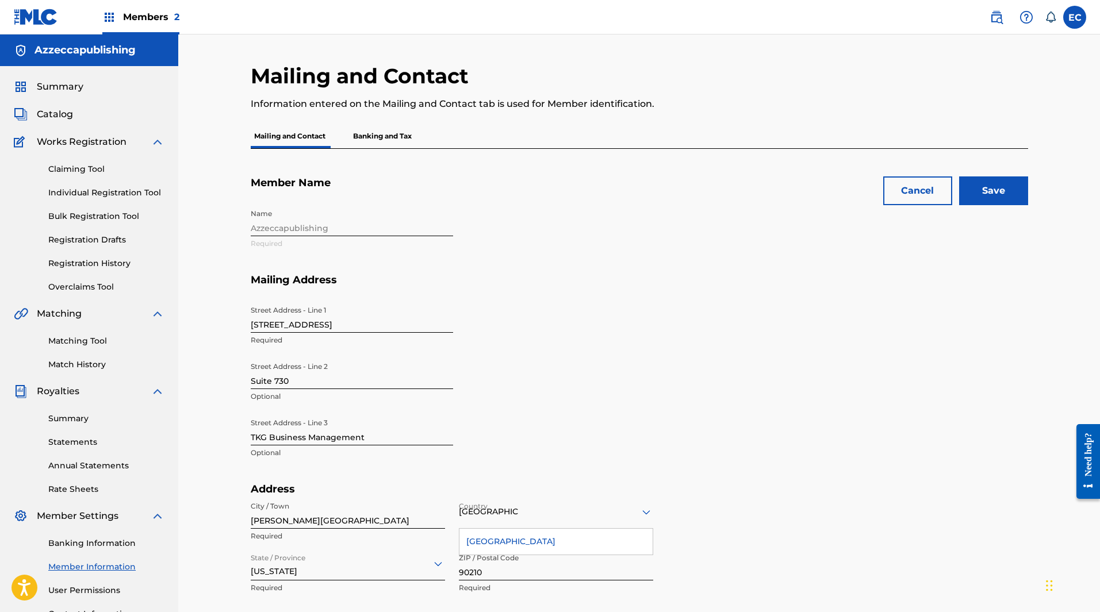
type input "7770219"
click at [978, 186] on input "Save" at bounding box center [993, 191] width 69 height 29
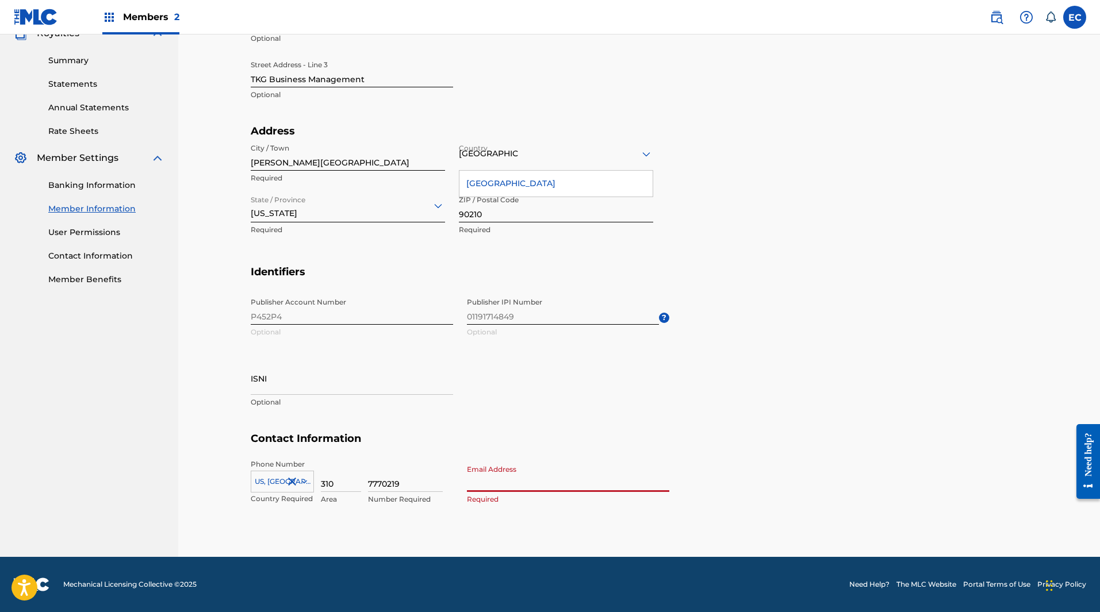
click at [501, 484] on input "Email Address" at bounding box center [568, 476] width 202 height 33
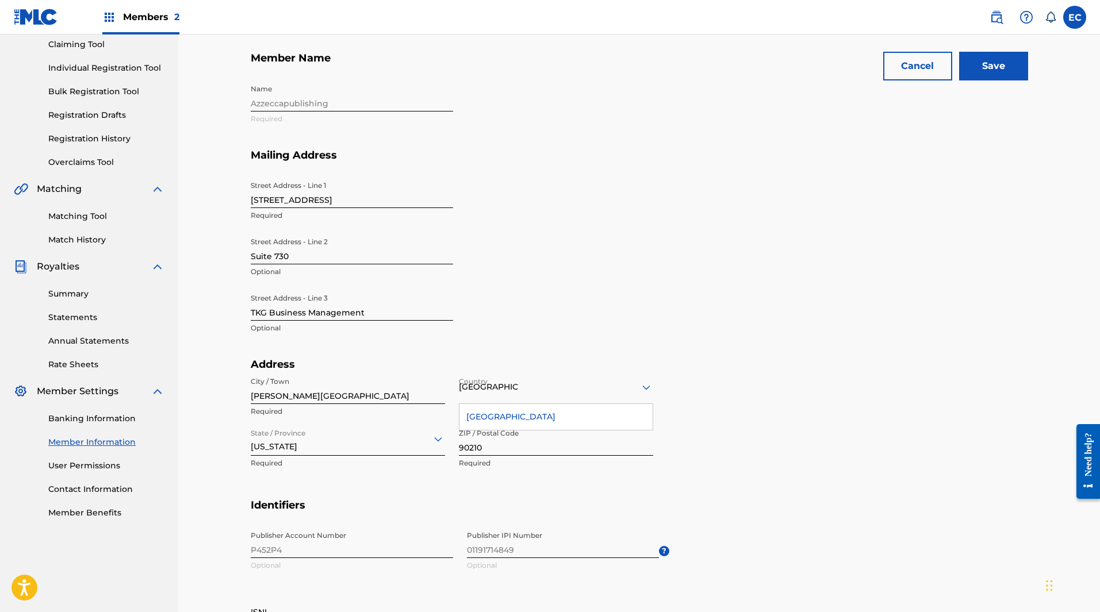
scroll to position [301, 0]
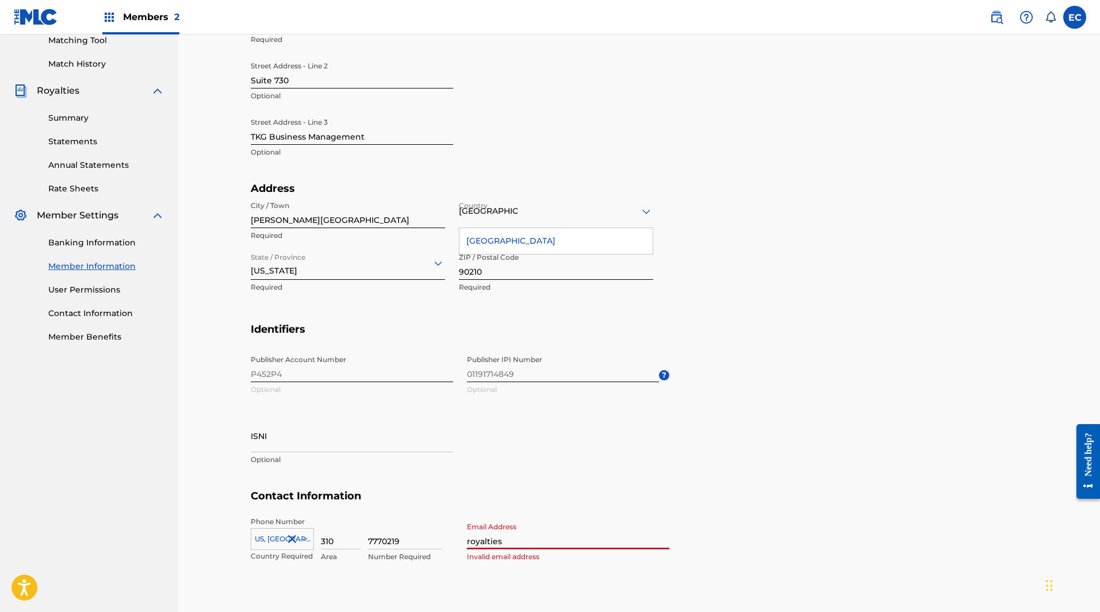
type input "[EMAIL_ADDRESS][DOMAIN_NAME]"
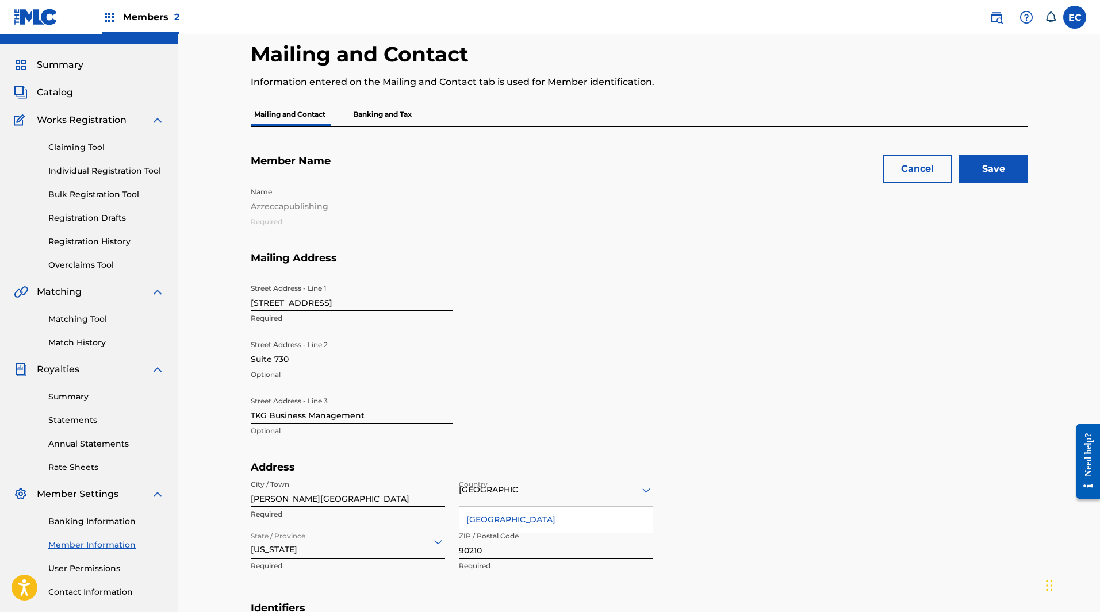
scroll to position [0, 0]
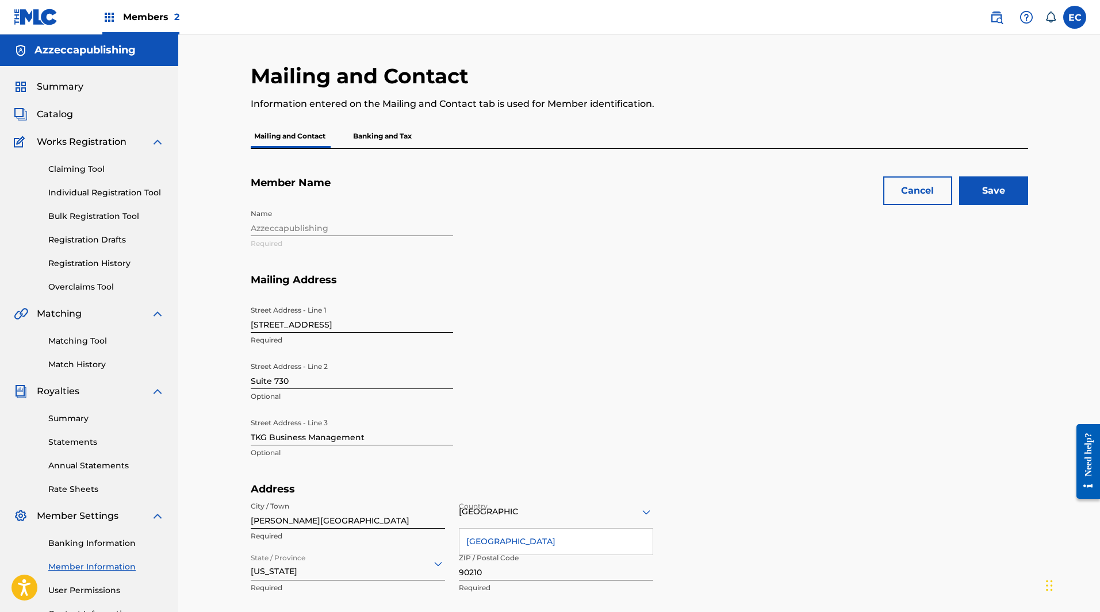
click at [994, 197] on input "Save" at bounding box center [993, 191] width 69 height 29
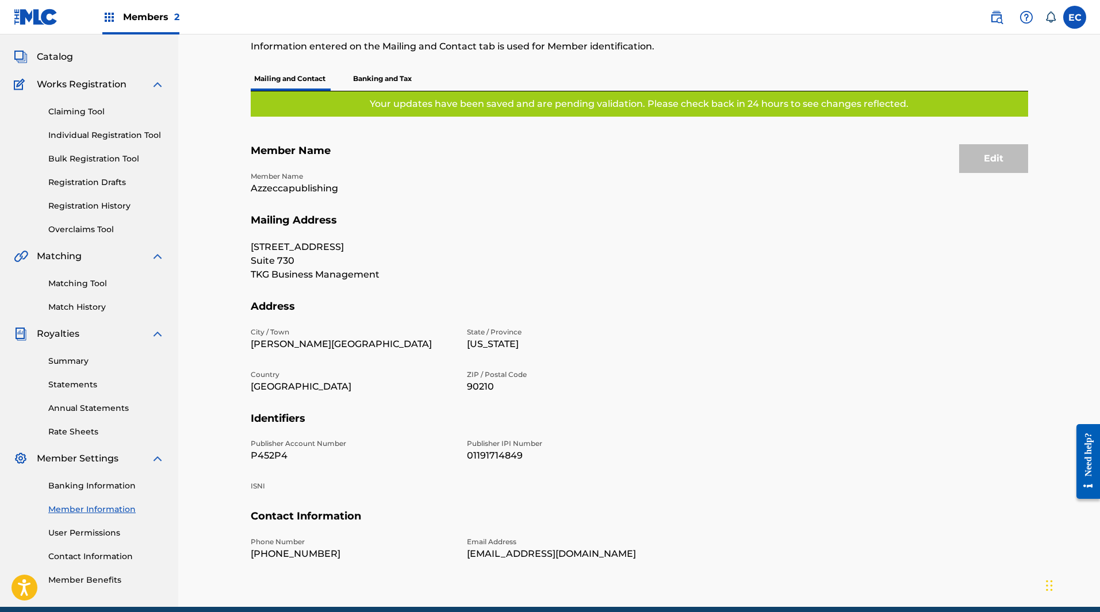
scroll to position [108, 0]
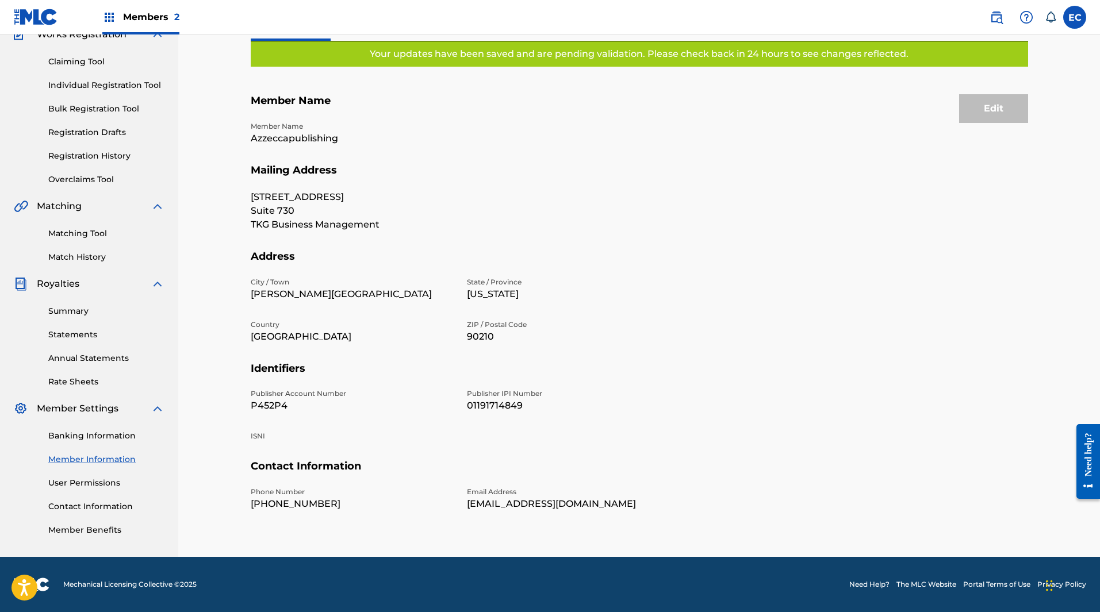
click at [1013, 99] on div "Edit" at bounding box center [993, 108] width 69 height 29
click at [987, 110] on div "Edit" at bounding box center [993, 108] width 69 height 29
click at [986, 110] on div "Edit" at bounding box center [993, 108] width 69 height 29
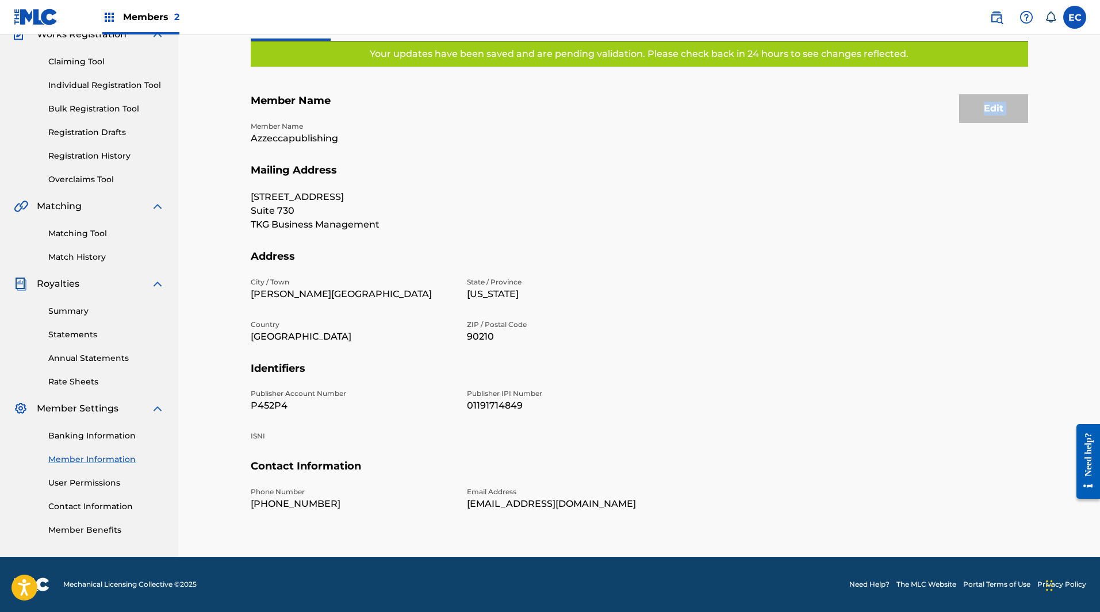
click at [986, 110] on div "Edit" at bounding box center [993, 108] width 69 height 29
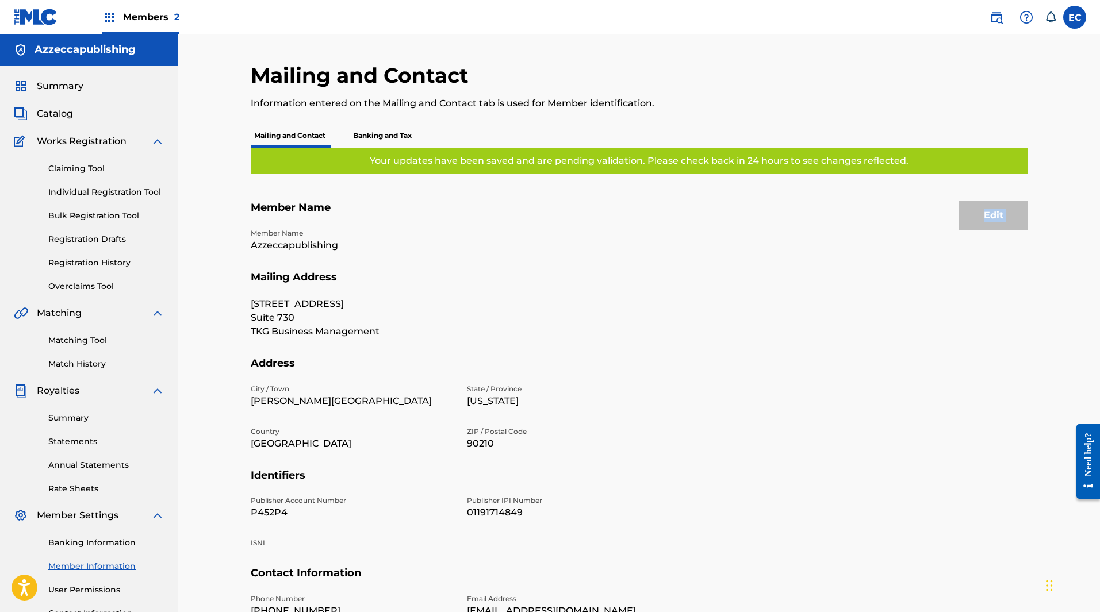
scroll to position [0, 0]
click at [993, 213] on div "Edit" at bounding box center [993, 216] width 69 height 29
click at [1023, 209] on div "Edit" at bounding box center [993, 216] width 69 height 29
drag, startPoint x: 504, startPoint y: 407, endPoint x: 468, endPoint y: 404, distance: 37.0
click at [468, 404] on p "Illinois" at bounding box center [568, 402] width 202 height 14
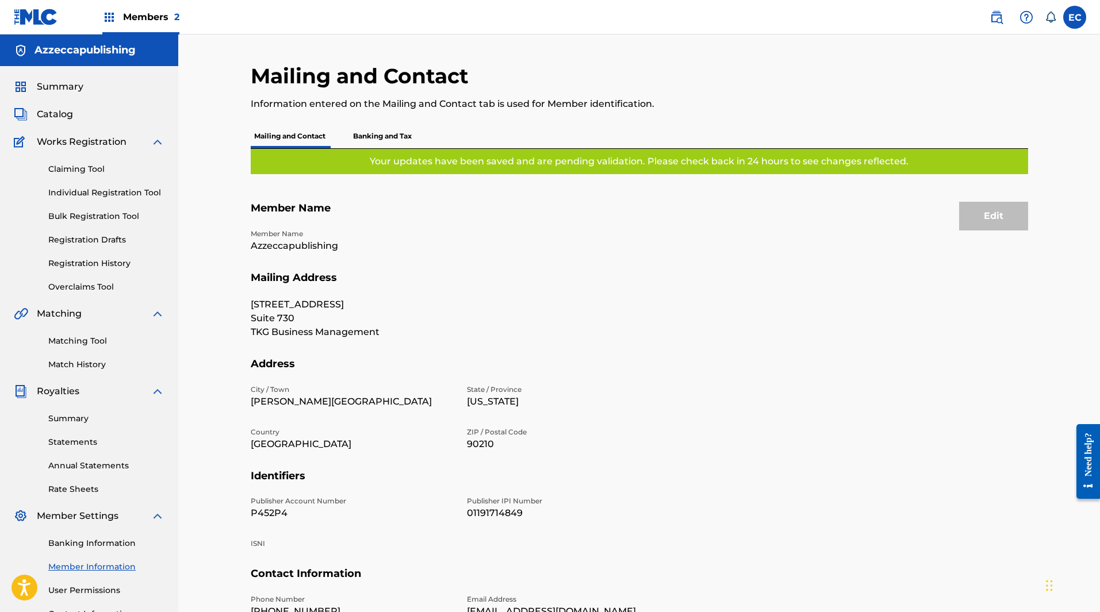
click at [385, 137] on p "Banking and Tax" at bounding box center [383, 136] width 66 height 24
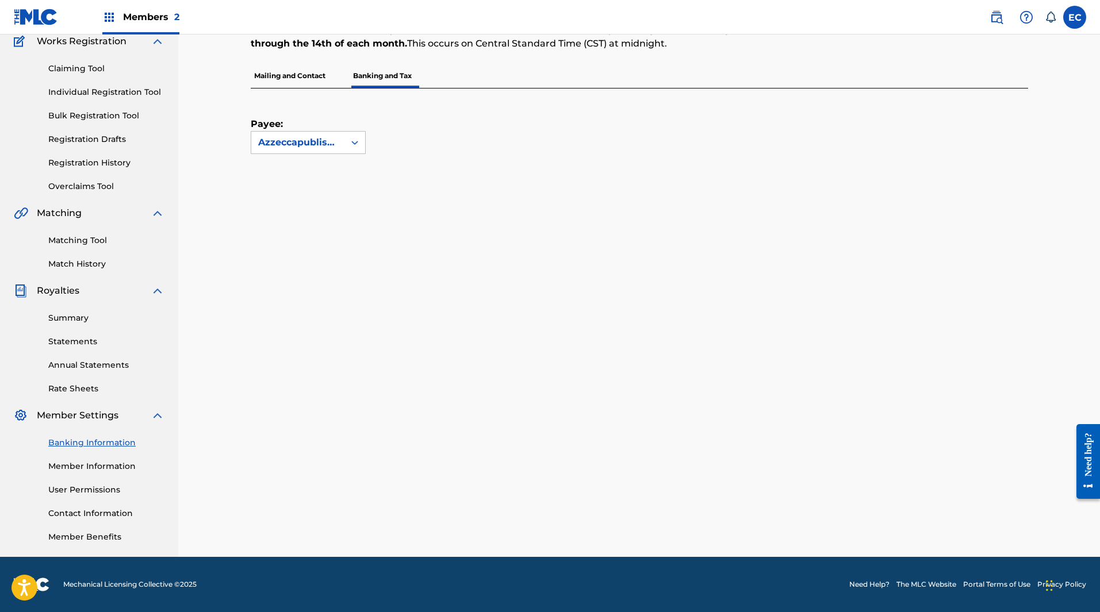
scroll to position [101, 0]
click at [307, 73] on p "Mailing and Contact" at bounding box center [290, 76] width 78 height 24
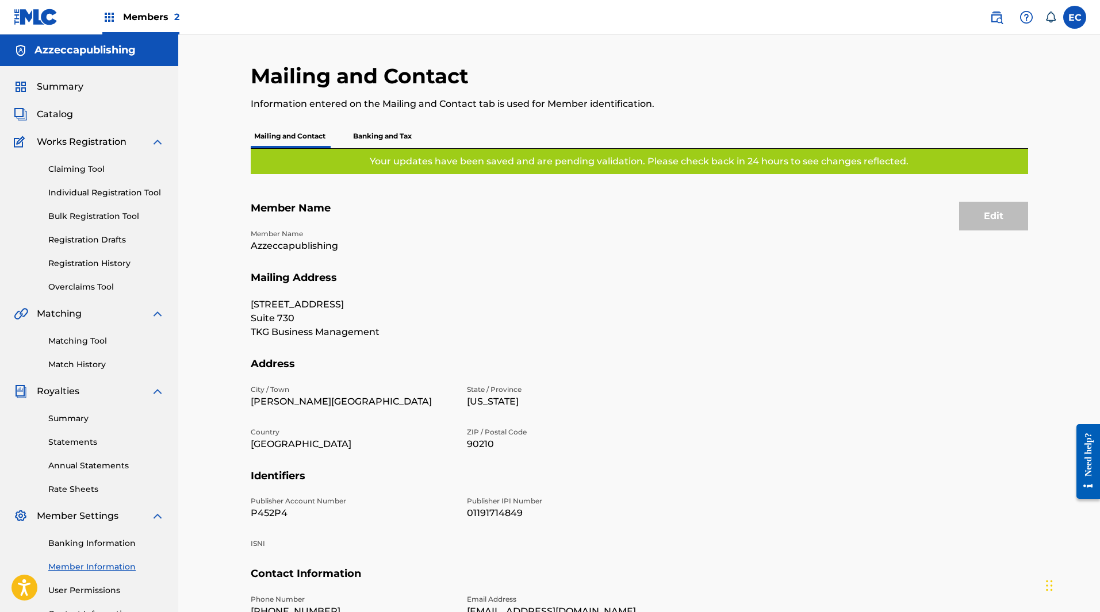
click at [996, 209] on div "Edit" at bounding box center [993, 216] width 69 height 29
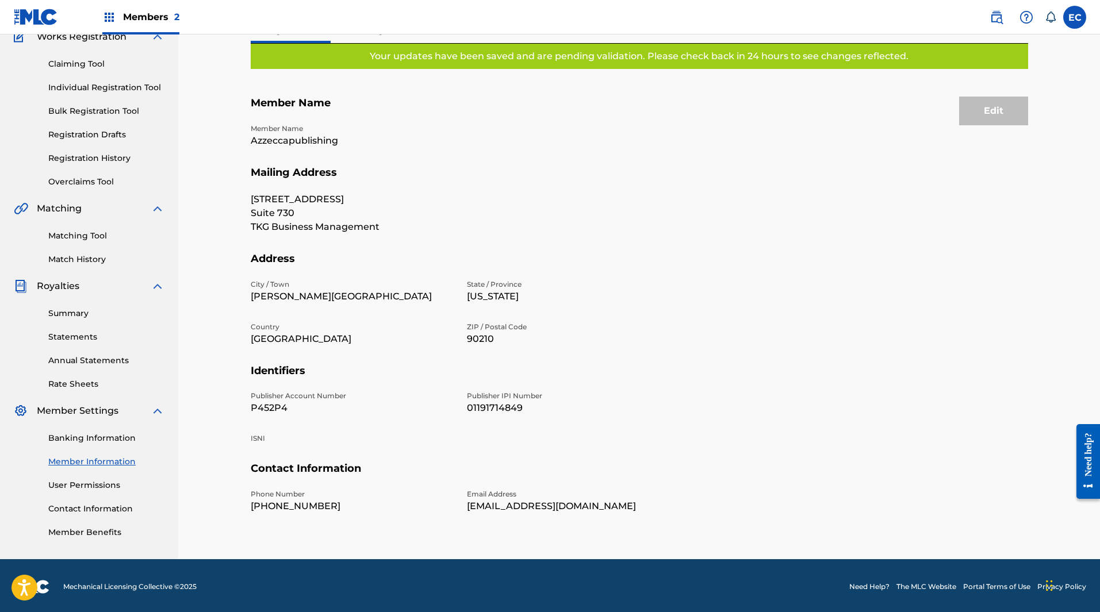
scroll to position [108, 0]
